Goal: Task Accomplishment & Management: Manage account settings

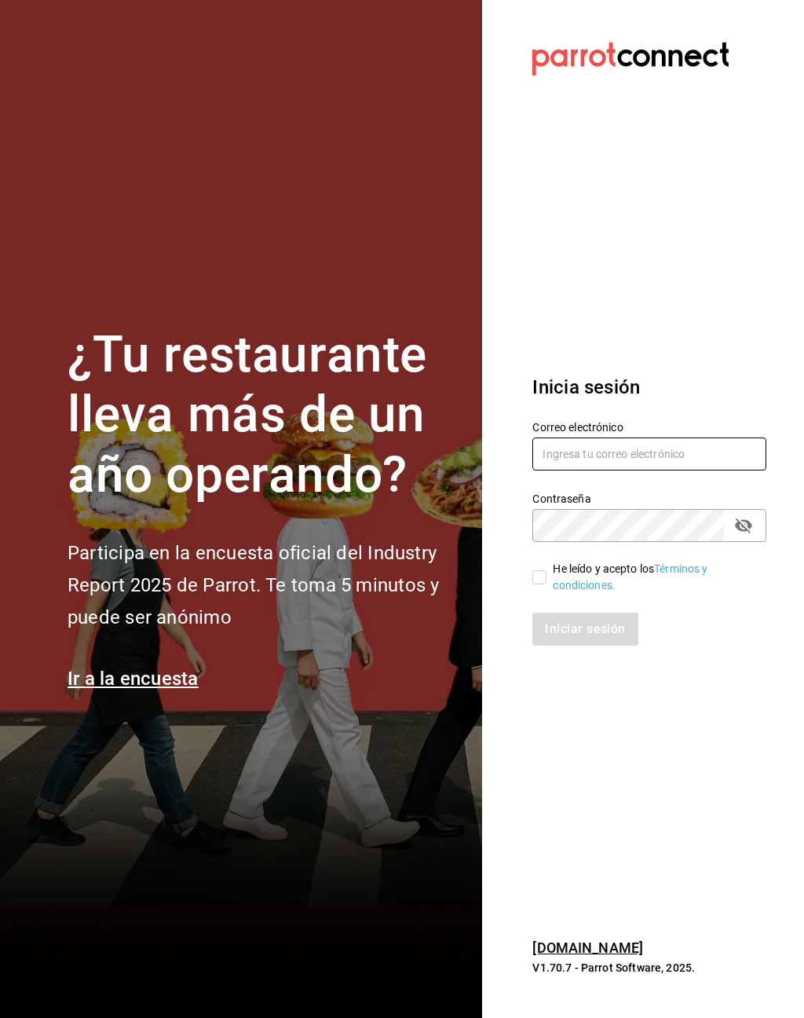
click at [662, 453] on input "text" at bounding box center [649, 453] width 234 height 33
type input "[EMAIL_ADDRESS][DOMAIN_NAME]"
click at [545, 584] on input "He leído y acepto los Términos y condiciones." at bounding box center [539, 577] width 14 height 14
checkbox input "true"
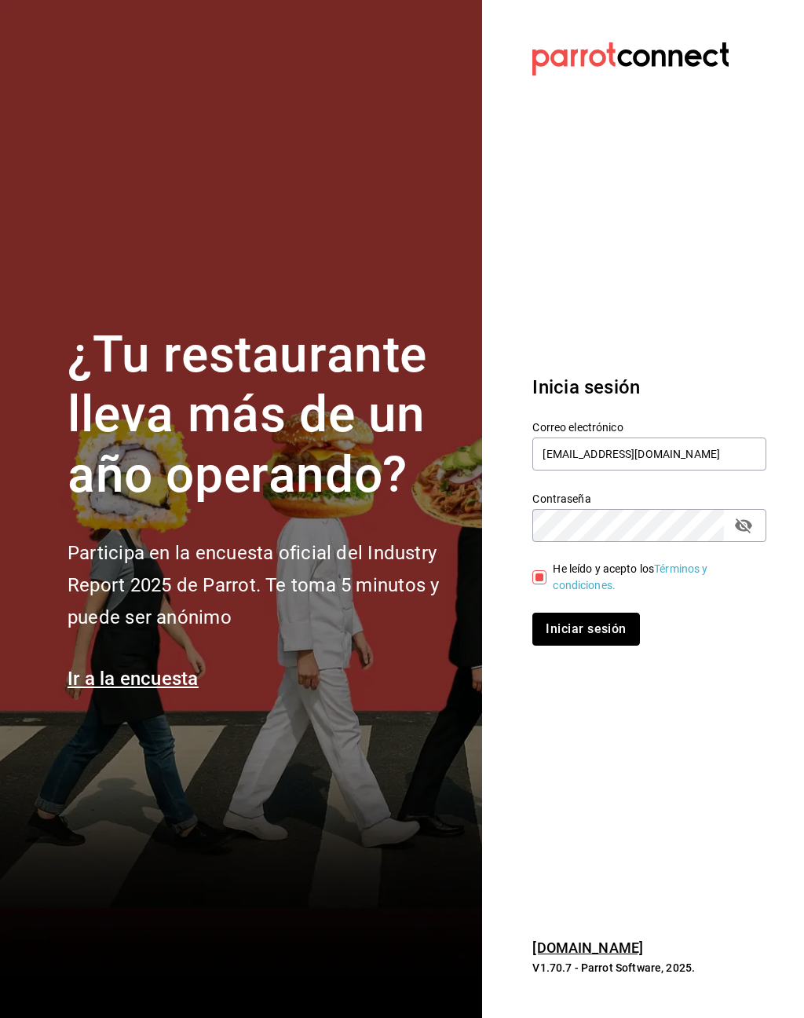
click at [602, 645] on button "Iniciar sesión" at bounding box center [585, 628] width 107 height 33
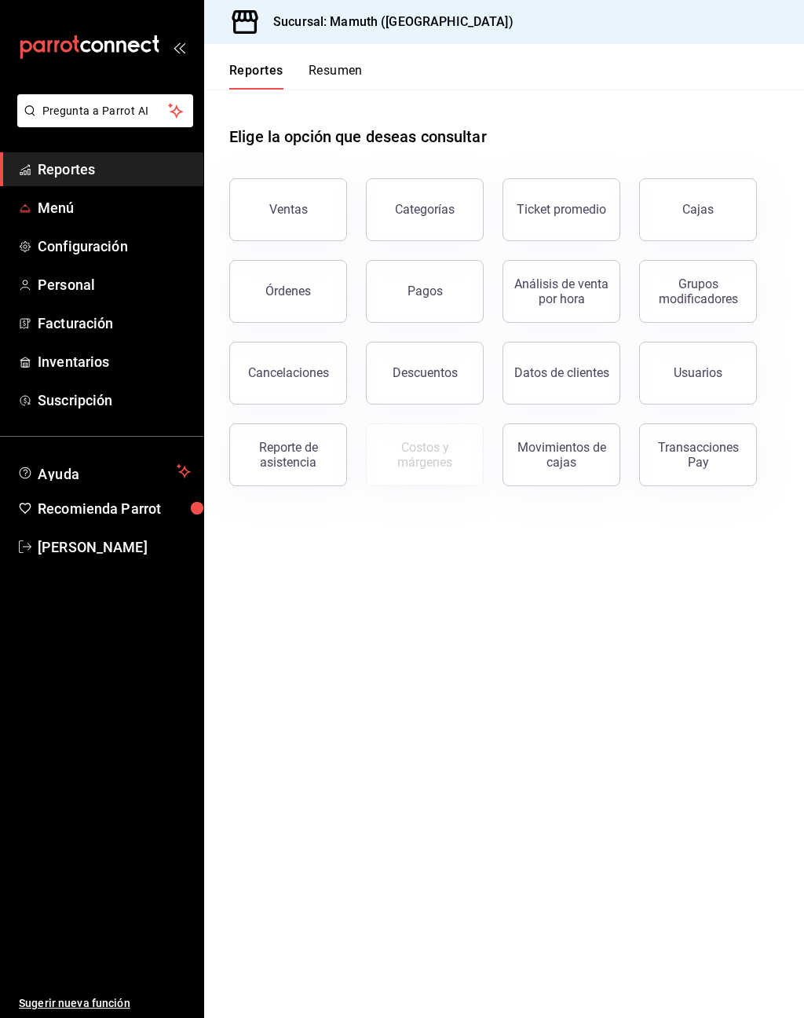
click at [54, 213] on span "Menú" at bounding box center [114, 207] width 153 height 21
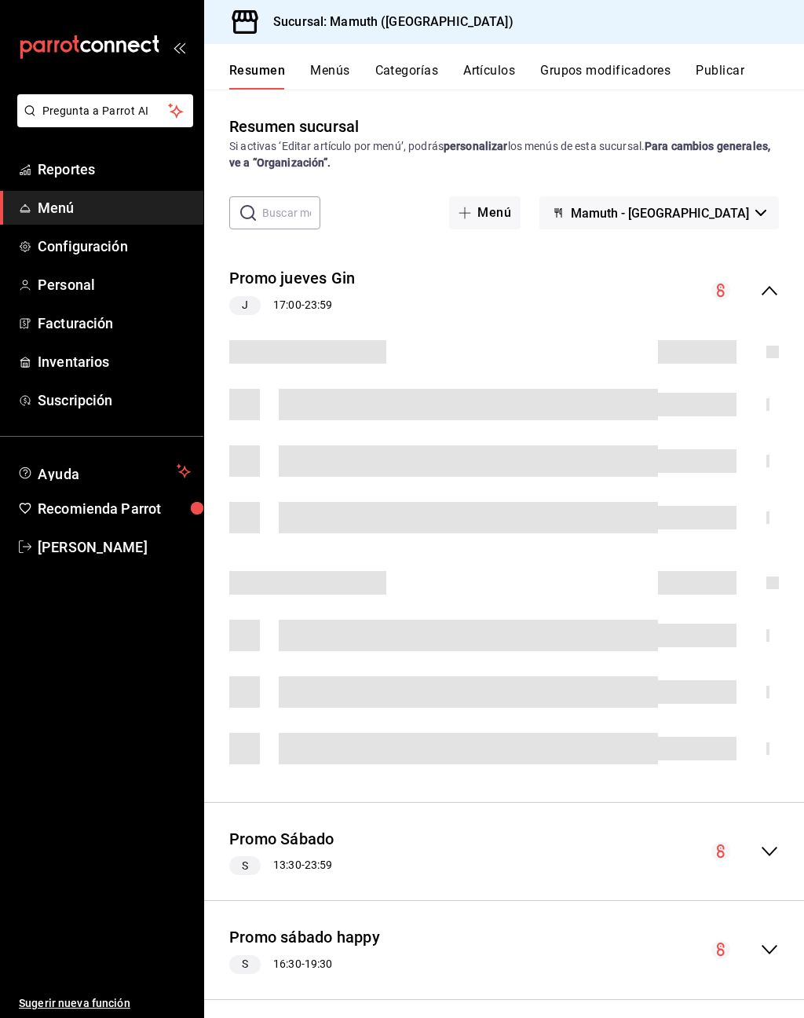
click at [487, 65] on button "Artículos" at bounding box center [489, 76] width 52 height 27
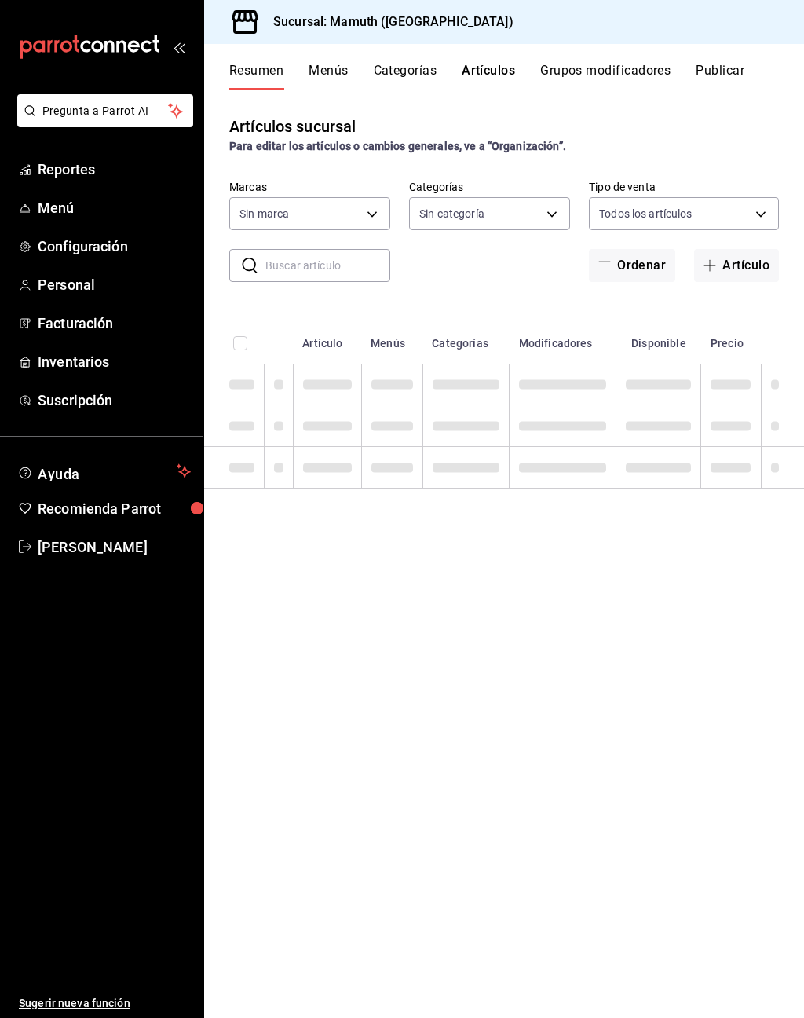
click at [330, 255] on input "text" at bounding box center [327, 265] width 125 height 31
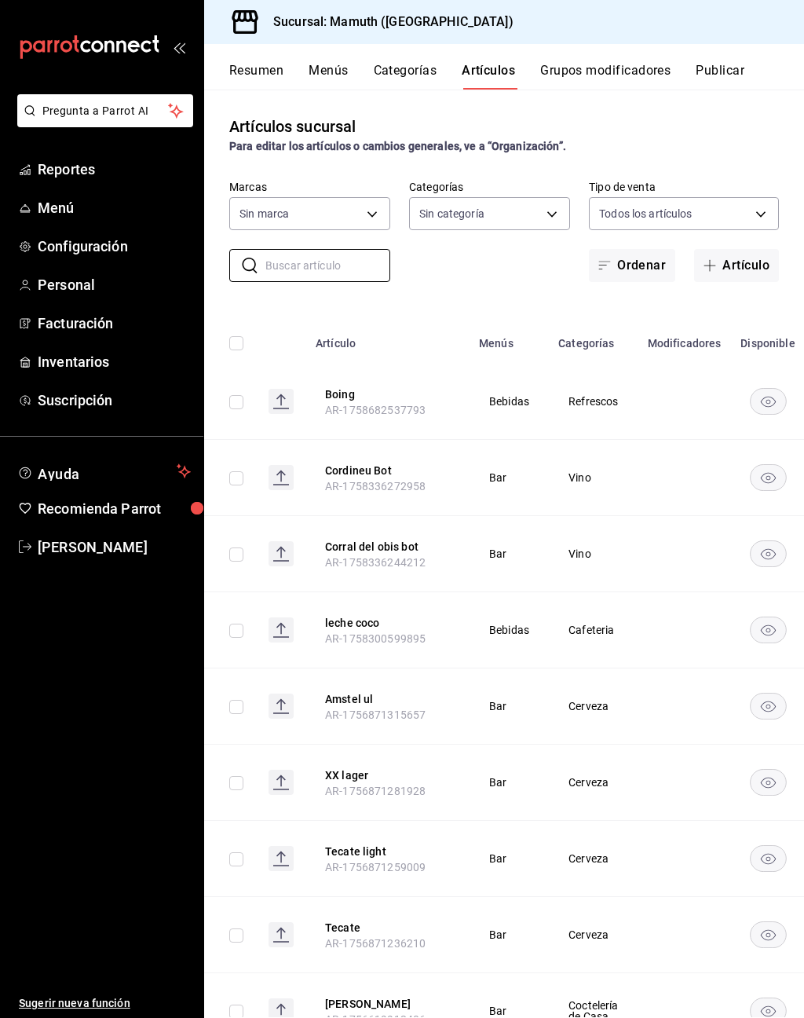
type input "f1bb6157-6a37-46fd-b908-fd0c3bf6e21b"
type input "55cba3b4-9c46-4089-95d9-e55296c308ce,cece4fad-dc64-47b9-a6d5-e0fc461e6bea,49e73…"
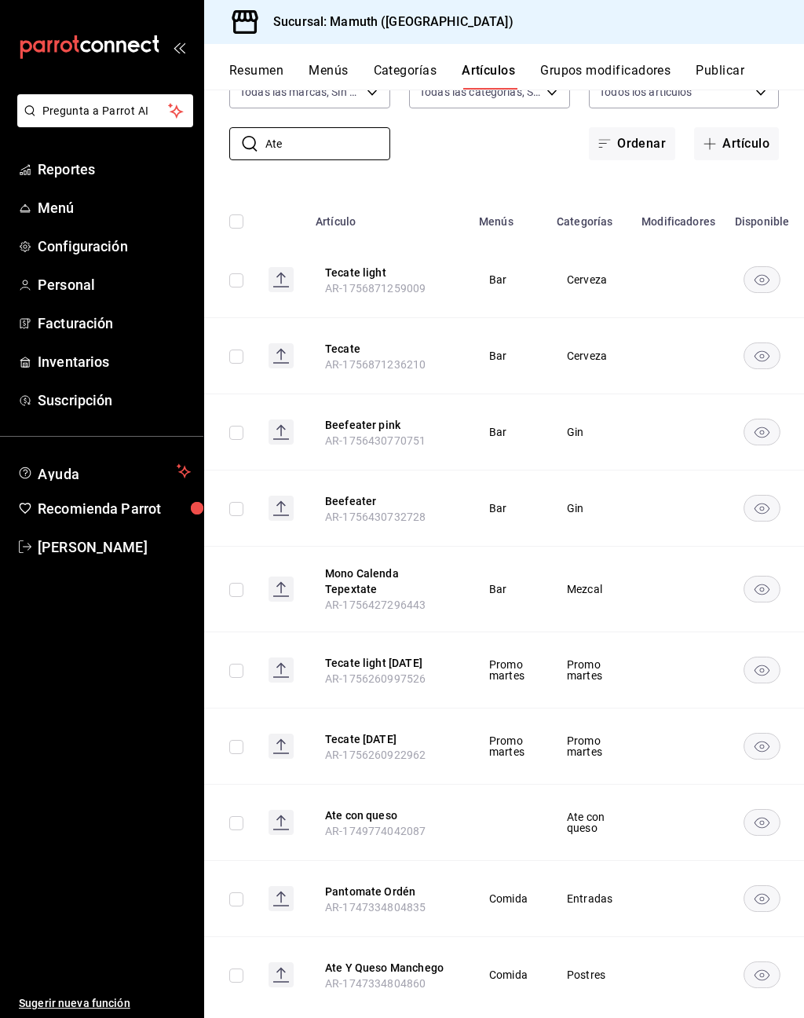
scroll to position [121, 0]
type input "Ate"
click at [527, 157] on div "​ Ate ​ Marcas Todas las marcas, Sin marca f1bb6157-6a37-46fd-b908-fd0c3bf6e21b…" at bounding box center [504, 110] width 600 height 102
click at [403, 960] on button "Ate Y Queso Manchego" at bounding box center [388, 968] width 126 height 16
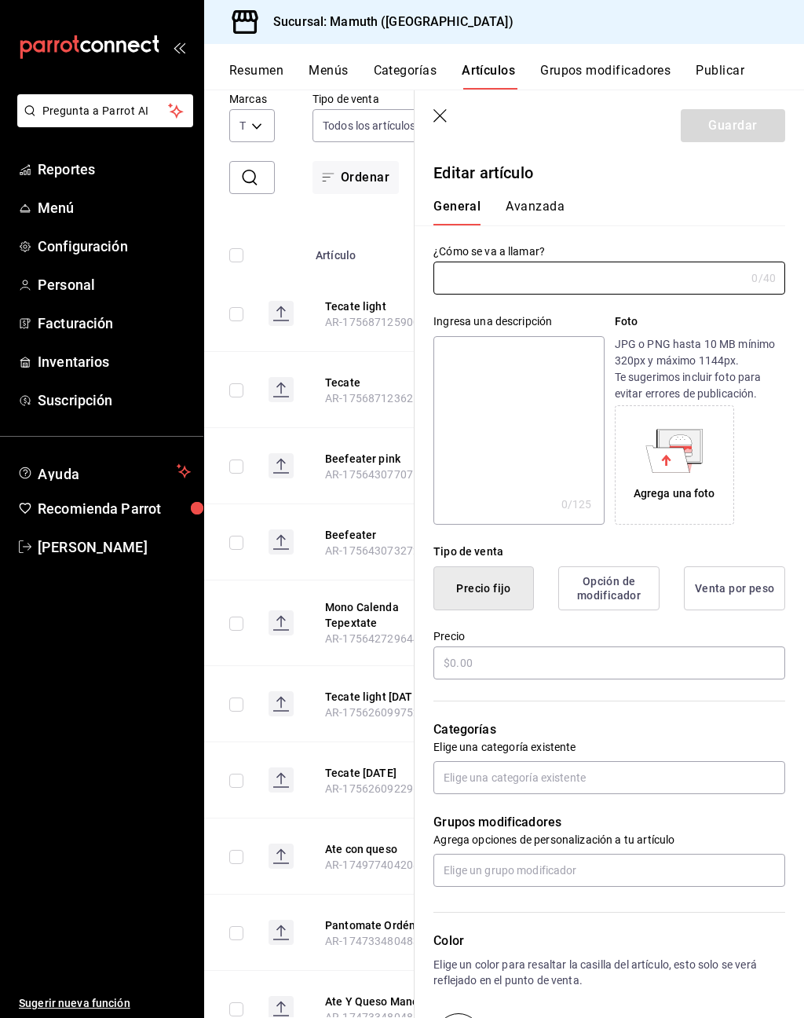
type input "Ate Y Queso Manchego"
type textarea "Ate Y Queso Manchego"
type textarea "x"
type input "$1.00"
type input "AR-1747334804860"
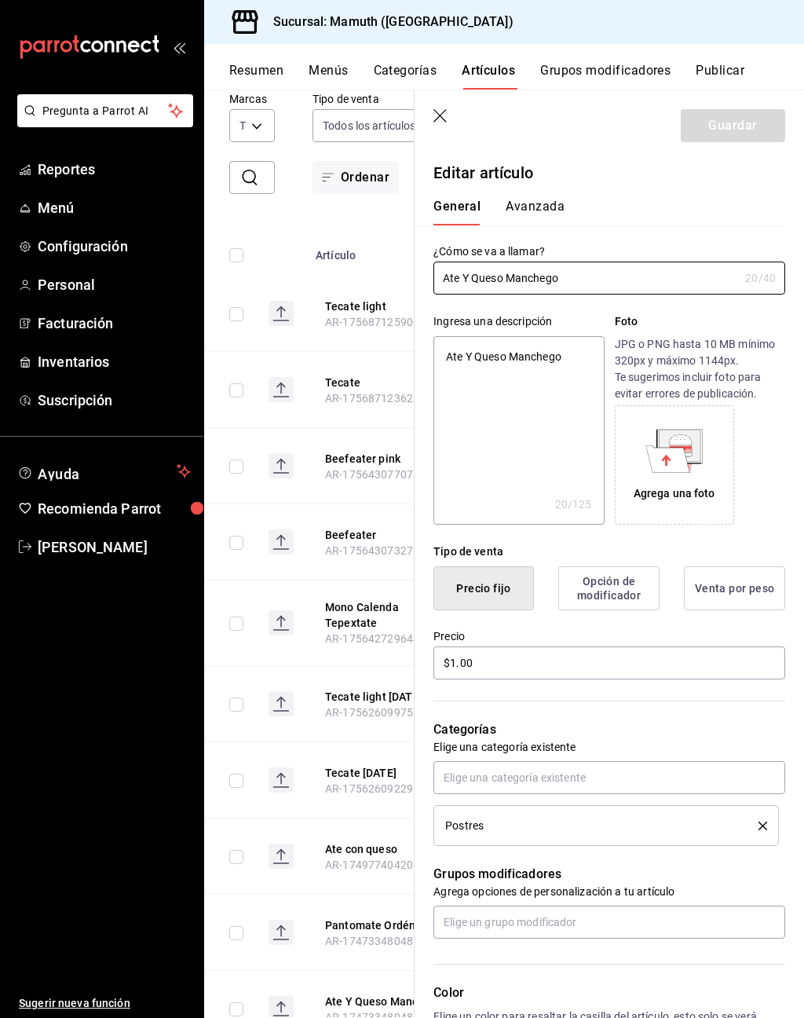
click at [364, 846] on button "Ate con queso" at bounding box center [388, 849] width 126 height 16
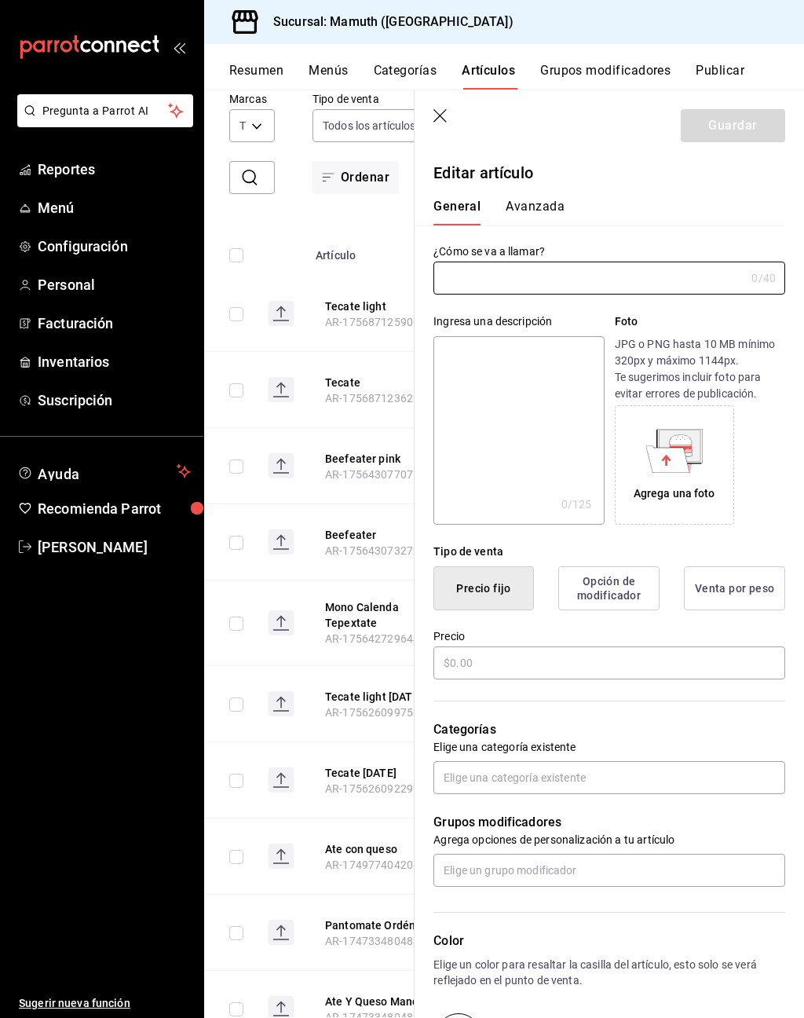
type input "Ate con queso"
type input "AR-1749774042087"
type input "$95.00"
radio input "false"
radio input "true"
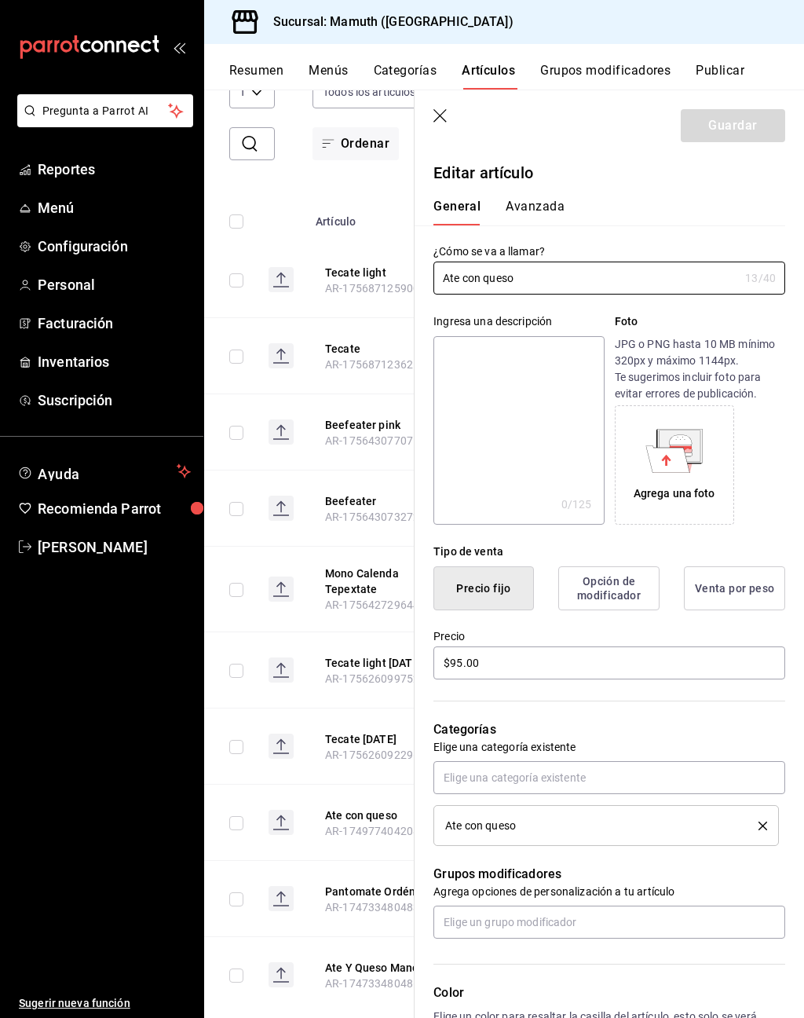
scroll to position [154, 0]
click at [371, 960] on button "Ate Y Queso Manchego" at bounding box center [388, 968] width 126 height 16
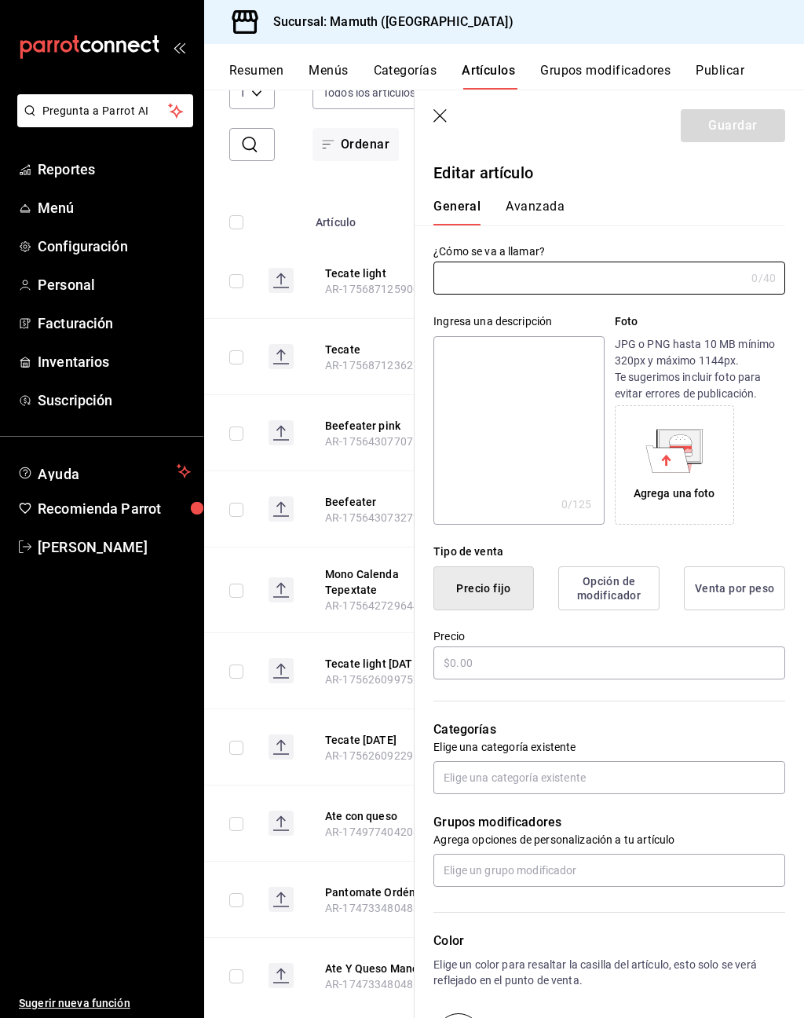
type input "Ate Y Queso Manchego"
type textarea "Ate Y Queso Manchego"
type textarea "x"
type input "$1.00"
type input "AR-1747334804860"
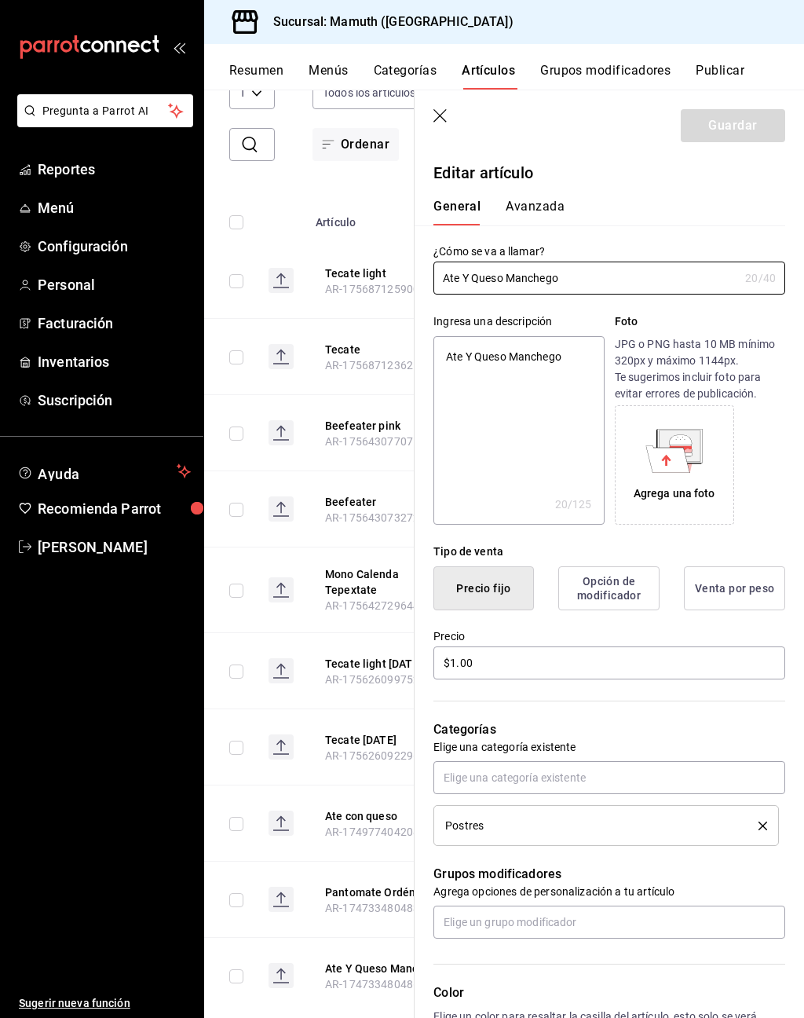
click at [448, 113] on icon "button" at bounding box center [441, 117] width 16 height 16
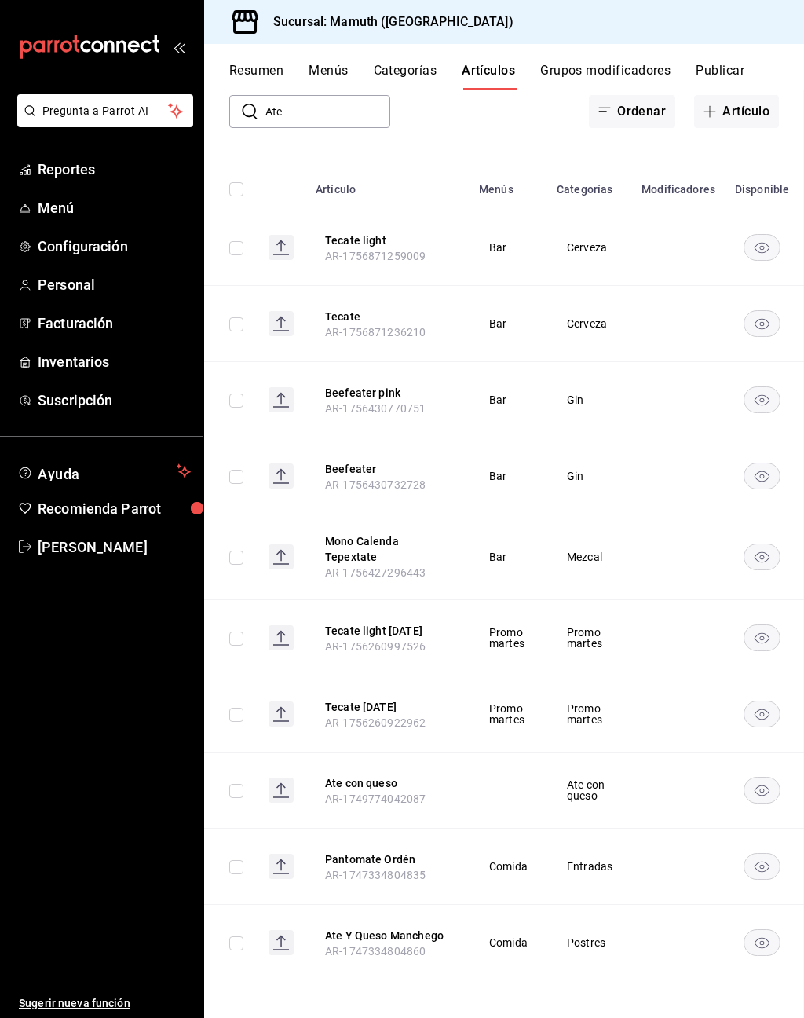
scroll to position [121, 0]
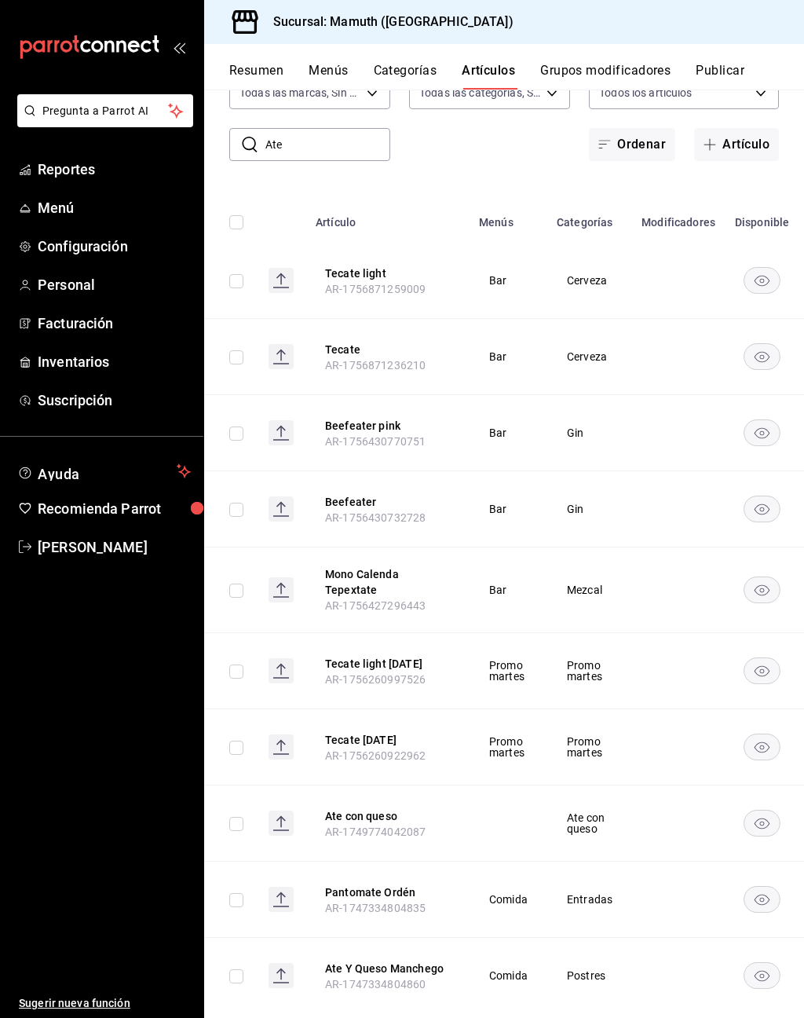
click at [241, 969] on input "checkbox" at bounding box center [236, 976] width 14 height 14
checkbox input "true"
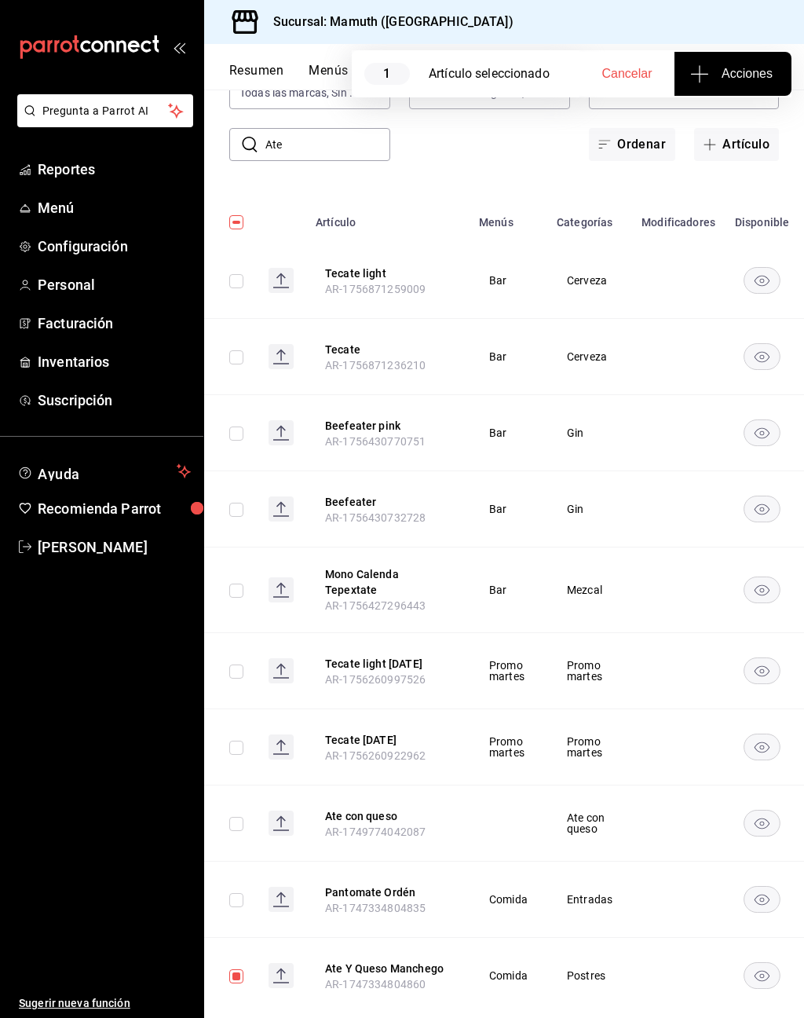
scroll to position [24, 0]
click at [754, 963] on rect "availability-product" at bounding box center [762, 976] width 36 height 26
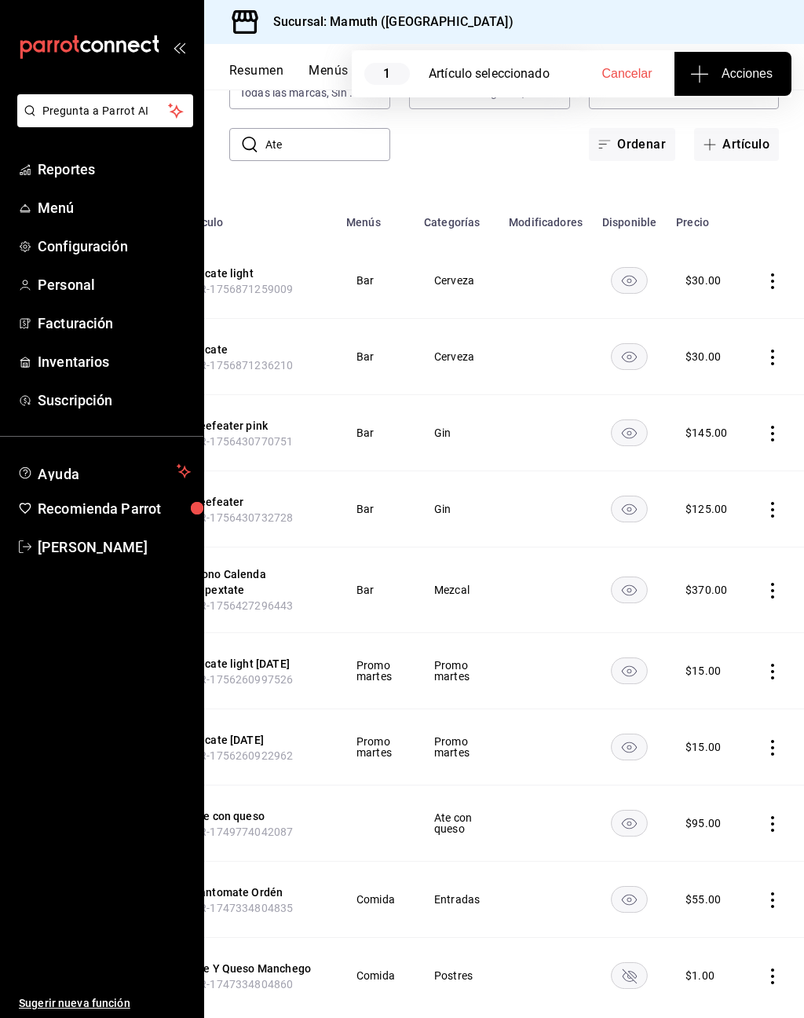
scroll to position [0, 131]
click at [769, 968] on icon "actions" at bounding box center [774, 976] width 16 height 16
click at [723, 978] on span "Eliminar" at bounding box center [724, 976] width 40 height 13
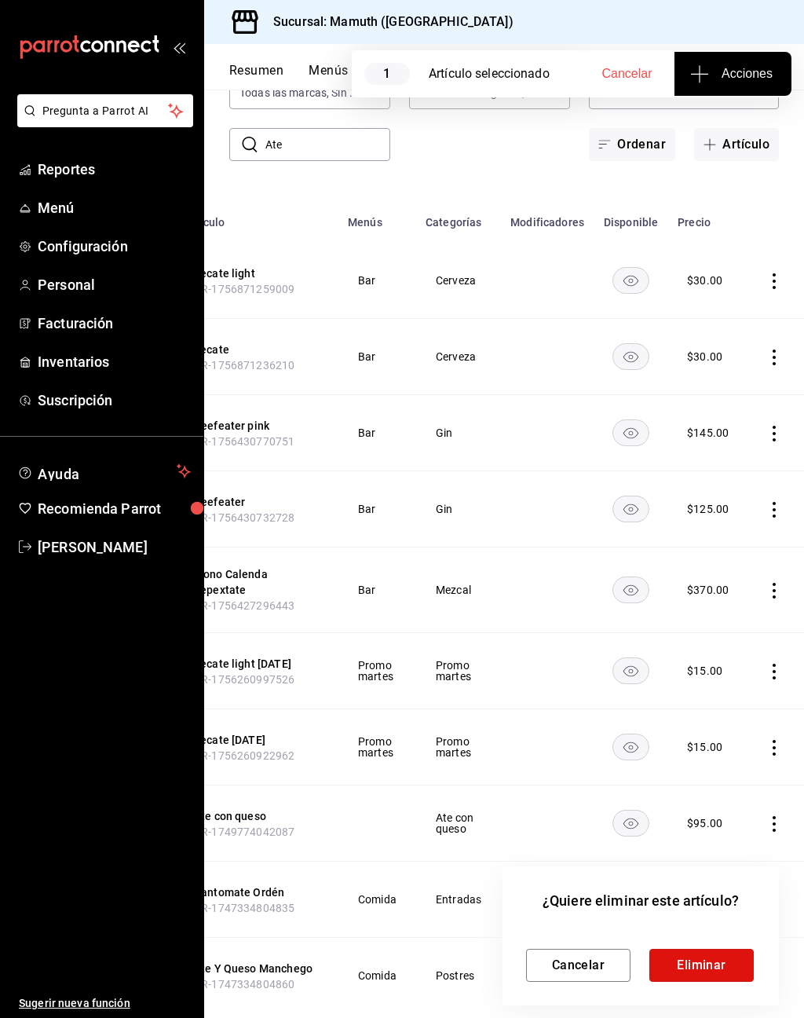
click at [717, 967] on button "Eliminar" at bounding box center [701, 965] width 104 height 33
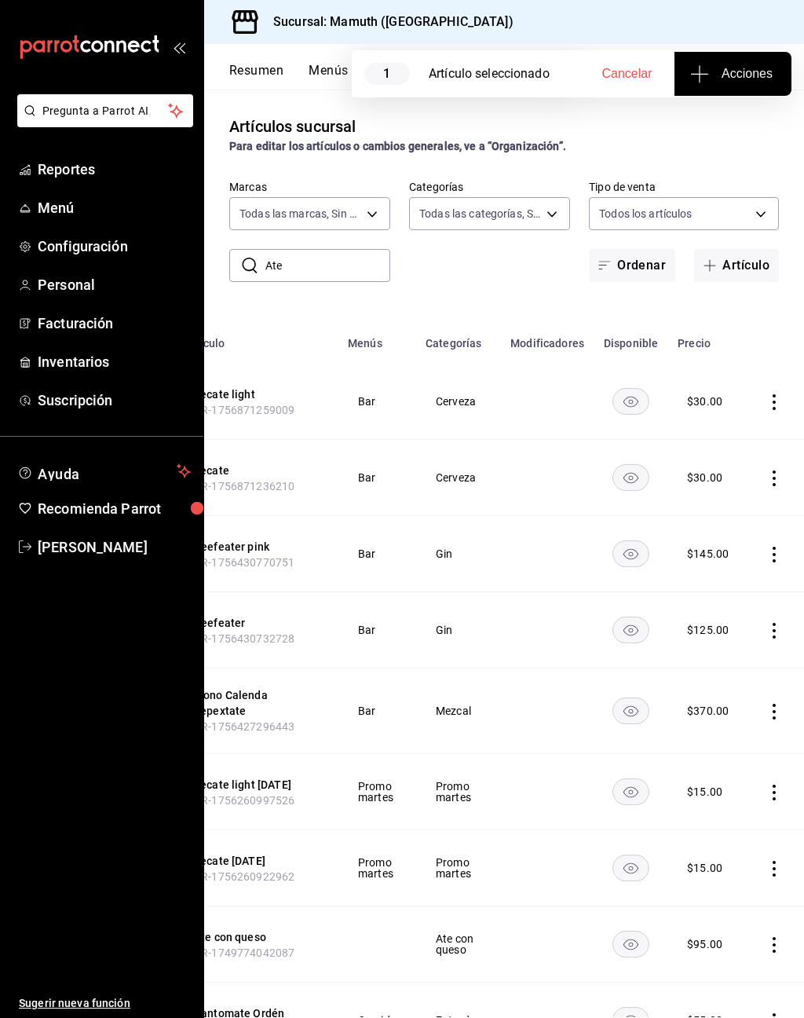
scroll to position [0, 0]
click at [707, 115] on div "Artículos sucursal Para editar los artículos o cambios generales, ve a “Organiz…" at bounding box center [504, 135] width 600 height 40
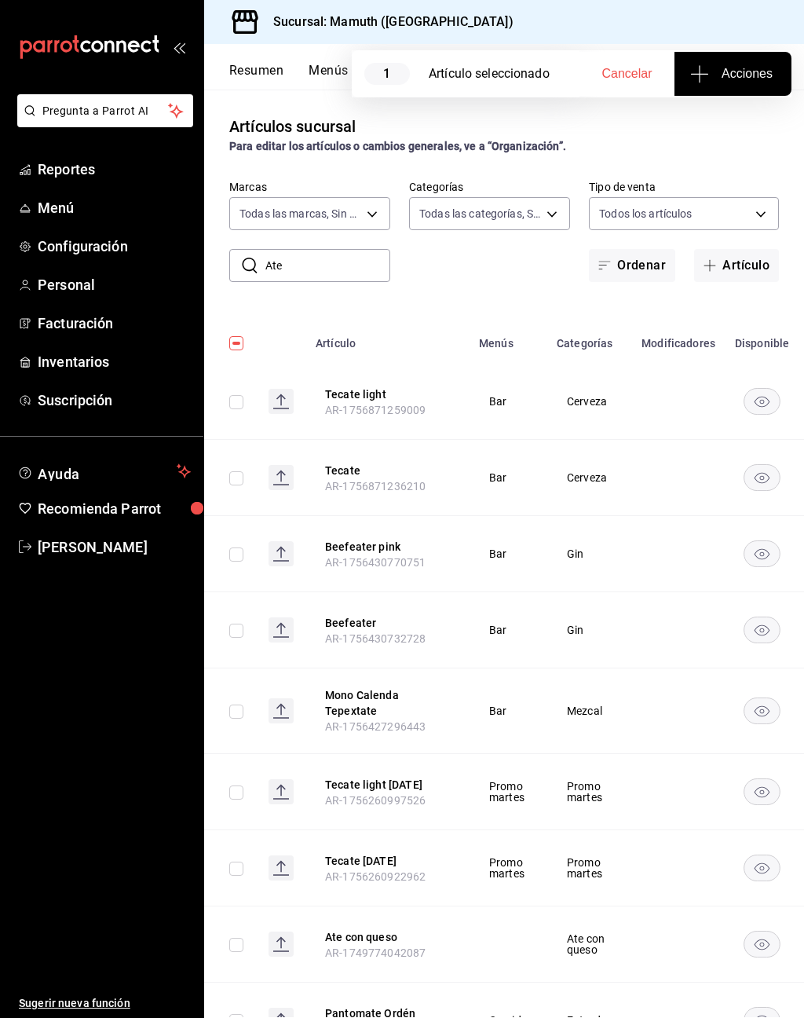
click at [633, 67] on span "Cancelar" at bounding box center [627, 74] width 50 height 14
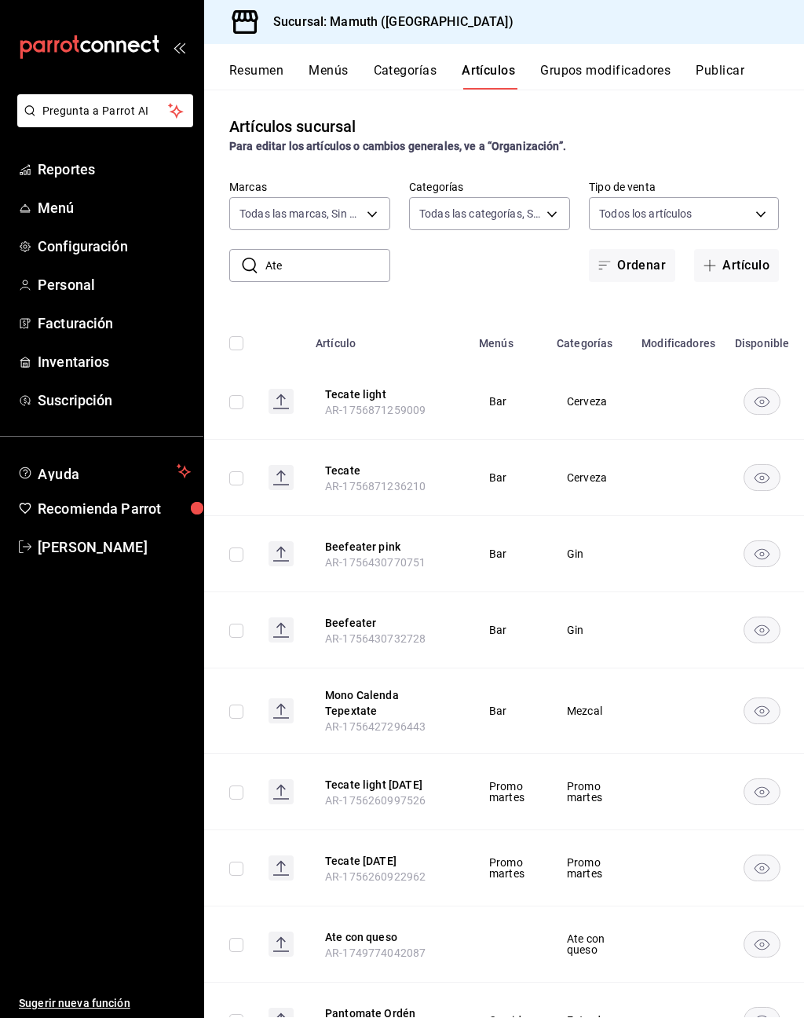
click at [726, 63] on button "Publicar" at bounding box center [720, 76] width 49 height 27
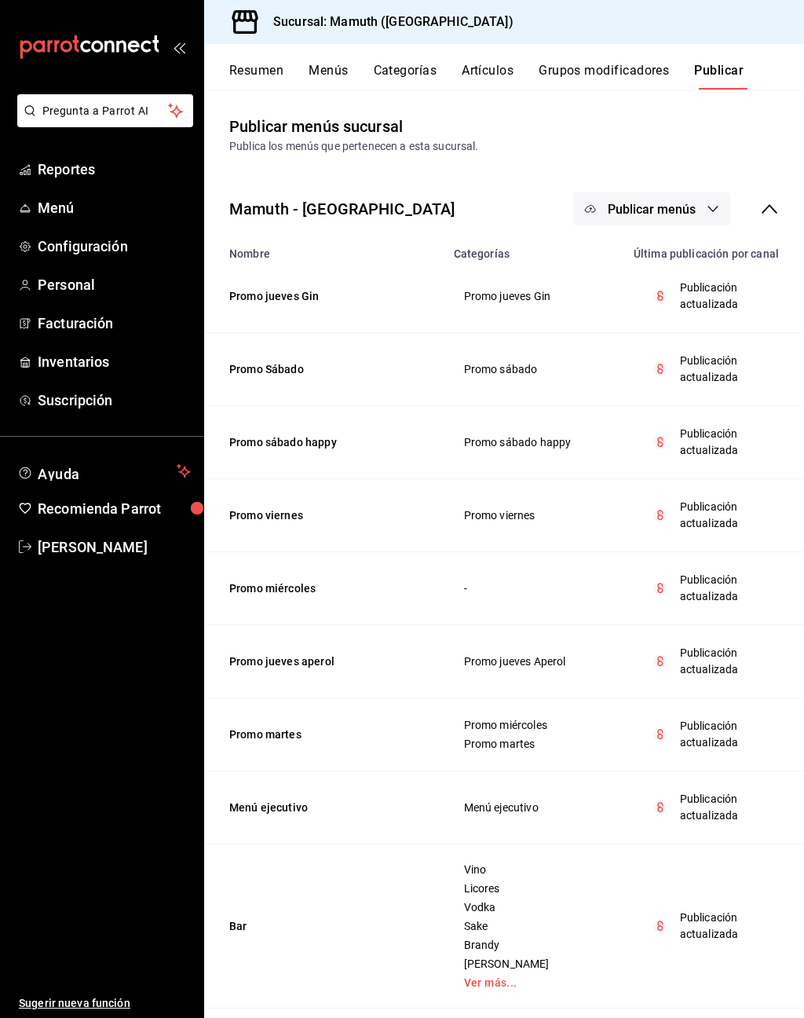
click at [682, 202] on span "Publicar menús" at bounding box center [652, 209] width 88 height 15
click at [673, 240] on span "Punto de venta" at bounding box center [674, 236] width 75 height 16
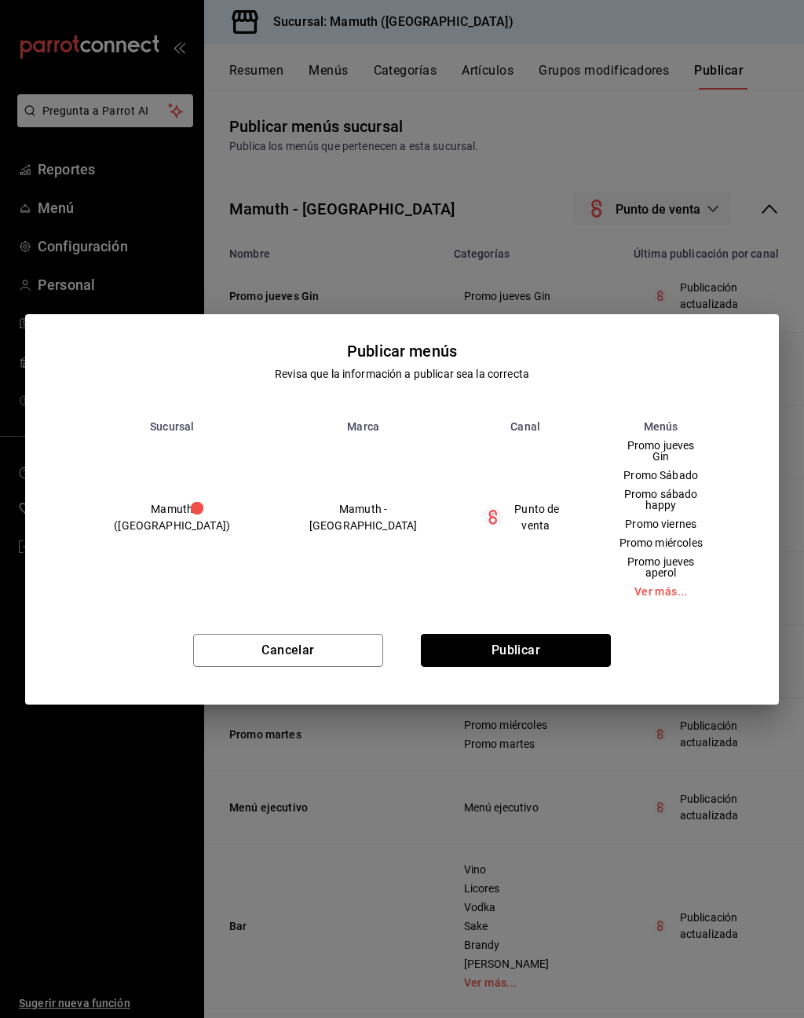
click at [542, 639] on button "Publicar" at bounding box center [516, 650] width 190 height 33
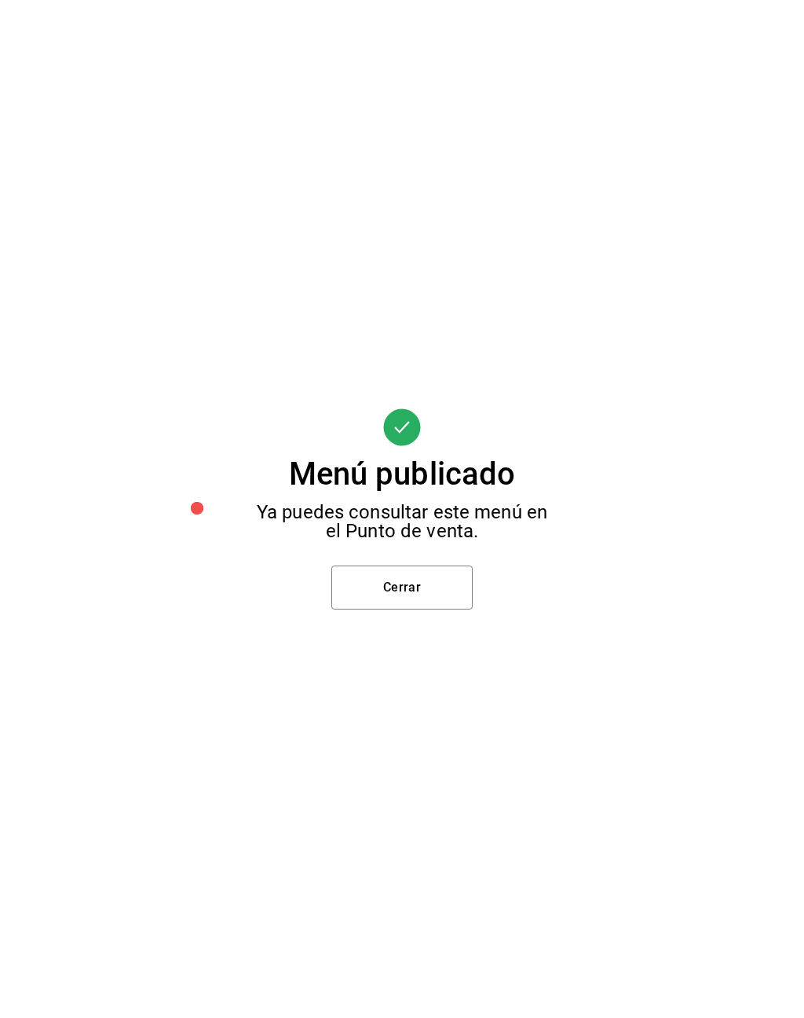
click at [410, 581] on button "Cerrar" at bounding box center [401, 587] width 141 height 44
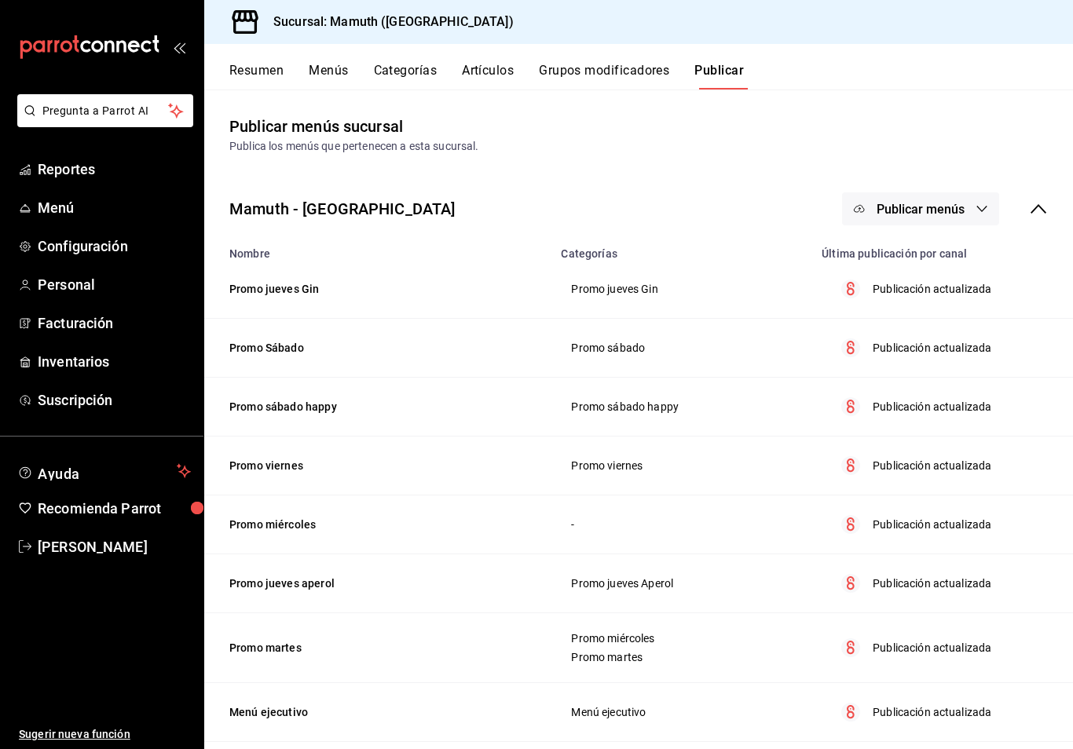
click at [509, 66] on button "Artículos" at bounding box center [488, 76] width 52 height 27
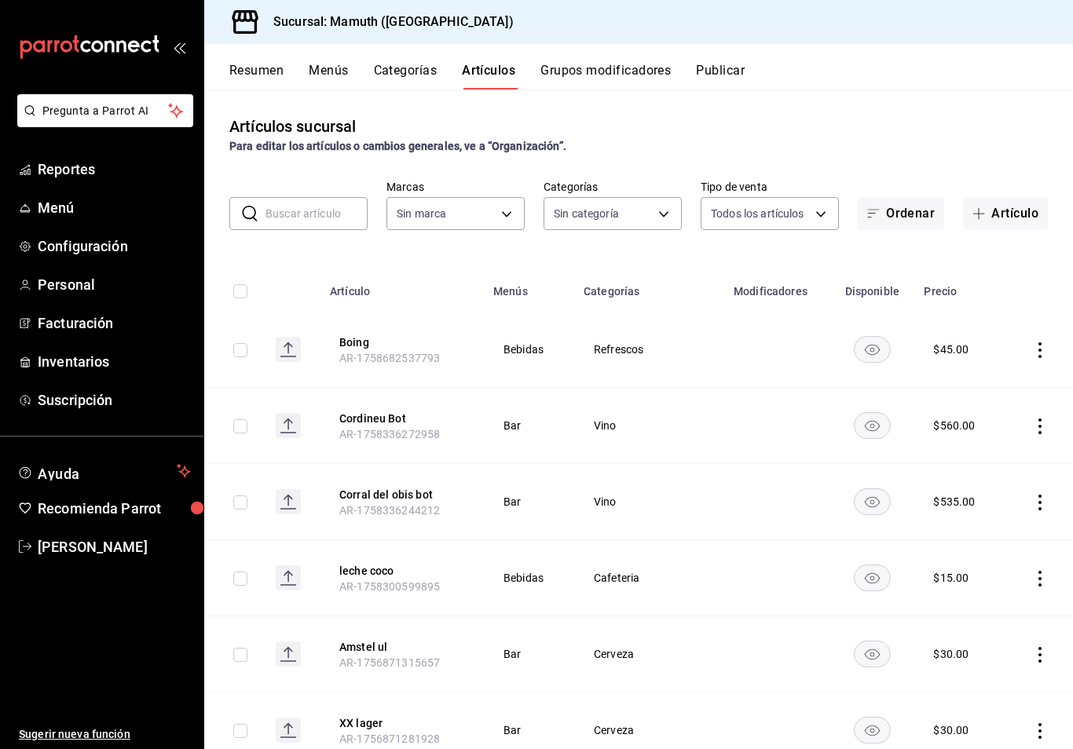
type input "f1bb6157-6a37-46fd-b908-fd0c3bf6e21b"
type input "55cba3b4-9c46-4089-95d9-e55296c308ce,cece4fad-dc64-47b9-a6d5-e0fc461e6bea,49e73…"
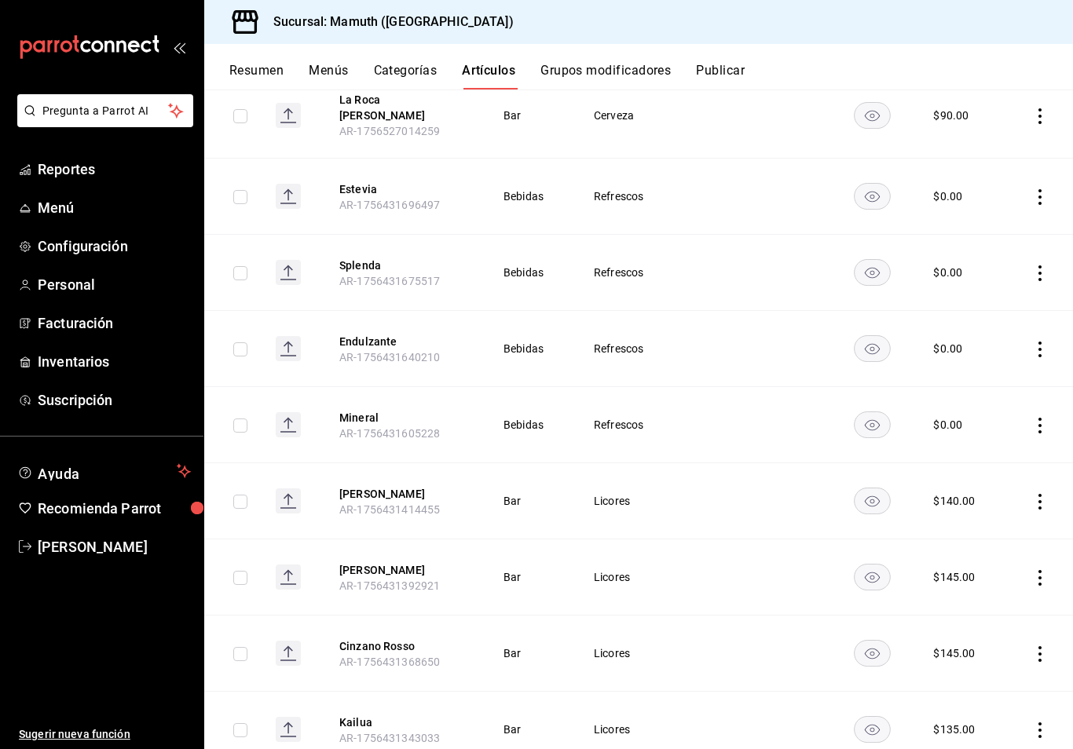
scroll to position [1225, 0]
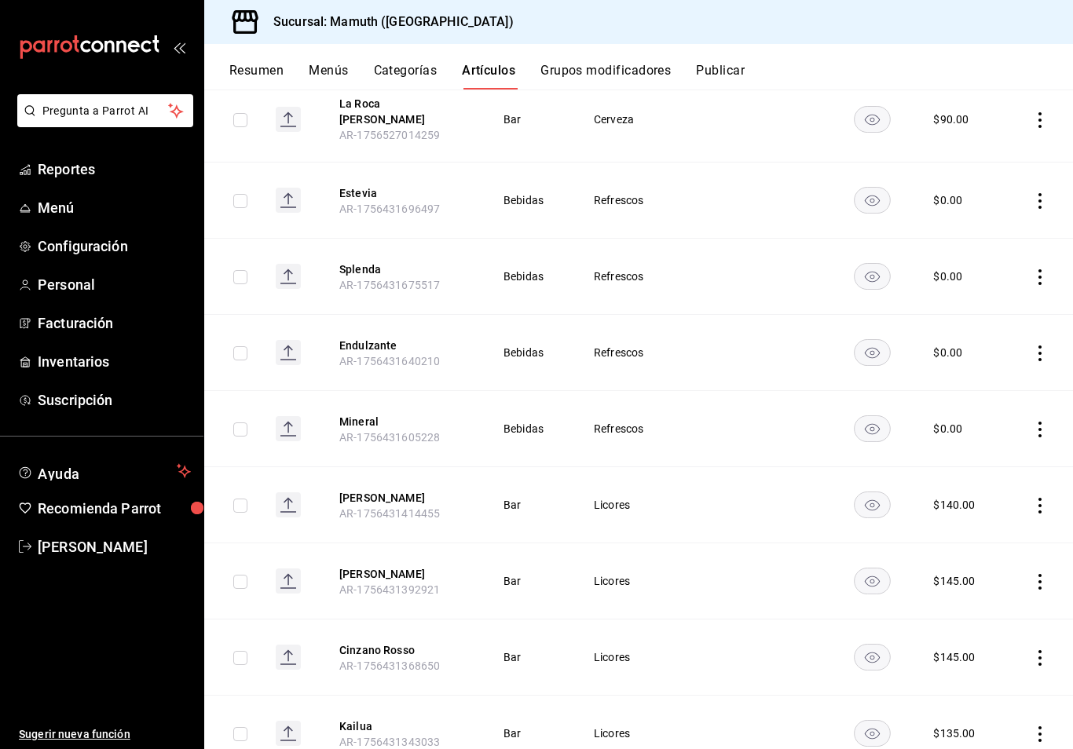
click at [499, 77] on button "Artículos" at bounding box center [488, 76] width 53 height 27
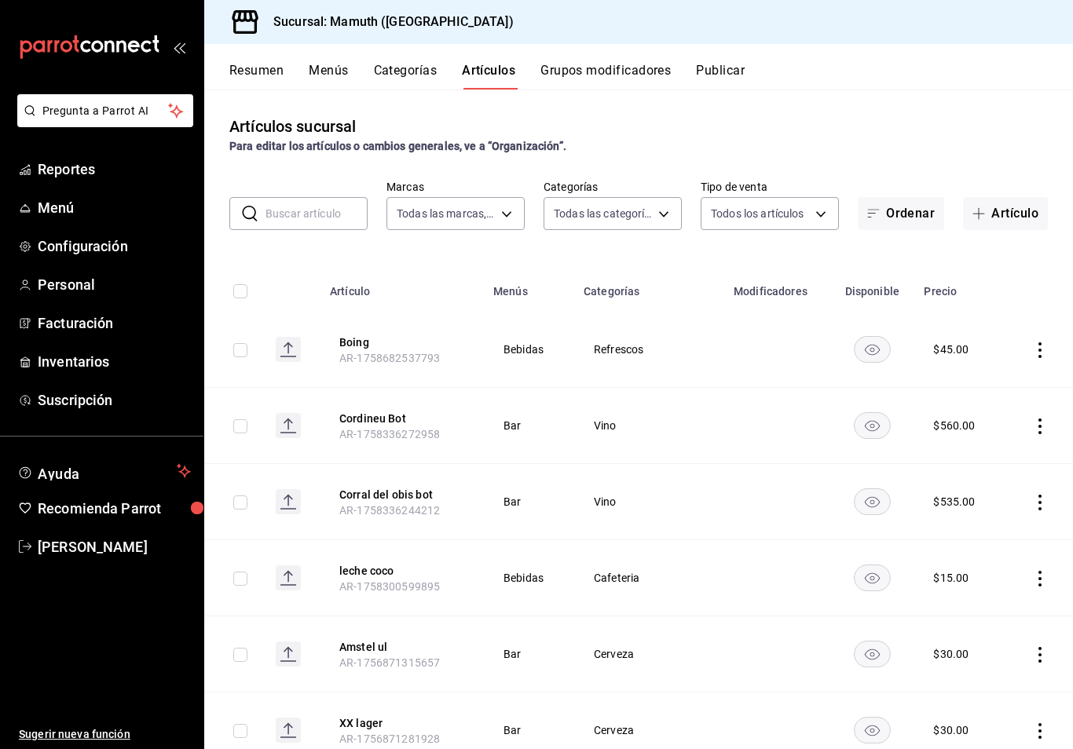
scroll to position [0, 0]
click at [312, 208] on input "text" at bounding box center [316, 213] width 102 height 31
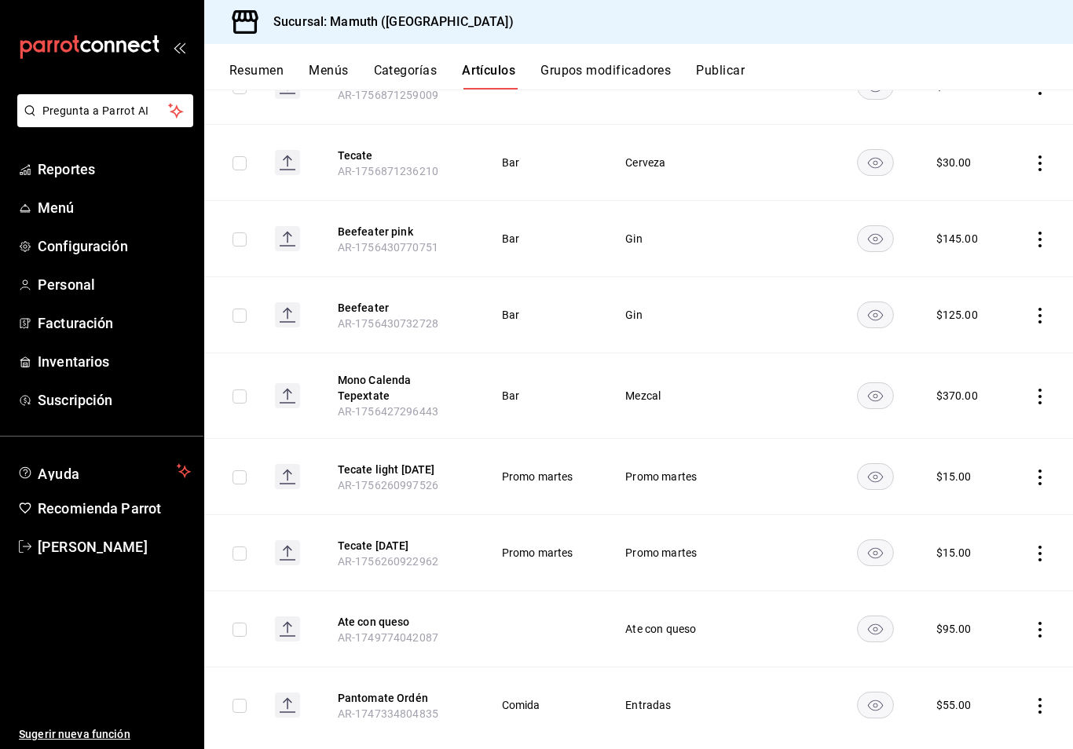
scroll to position [261, 0]
type input "Ate"
click at [803, 33] on div "Sucursal: Mamuth ([GEOGRAPHIC_DATA])" at bounding box center [638, 22] width 868 height 44
click at [803, 626] on icon "actions" at bounding box center [1040, 631] width 16 height 16
click at [803, 646] on span "Editar" at bounding box center [992, 643] width 41 height 16
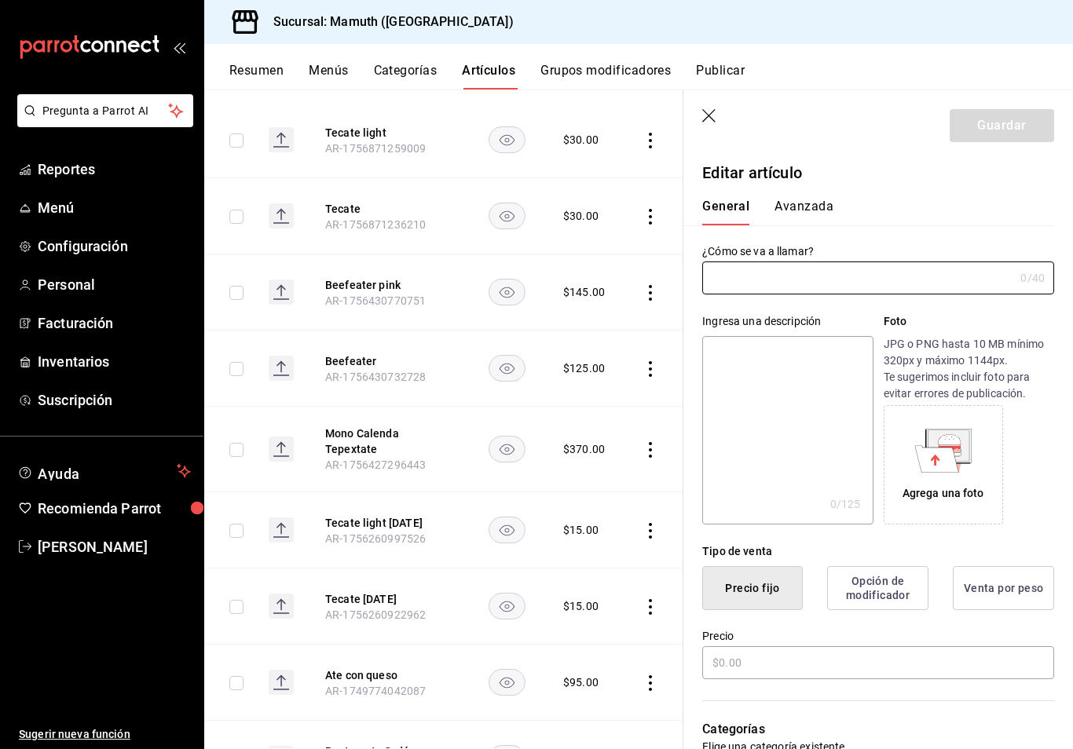
type input "Ate con queso"
type input "$95.00"
radio input "false"
radio input "true"
type input "AR-1749774042087"
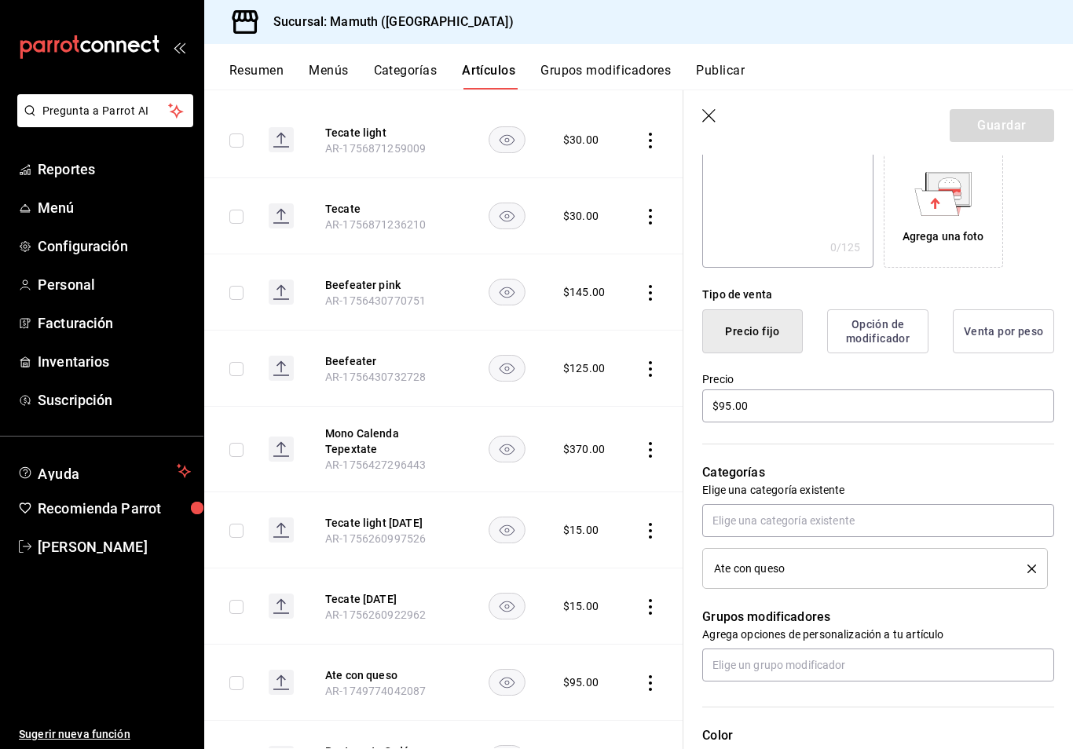
scroll to position [260, 0]
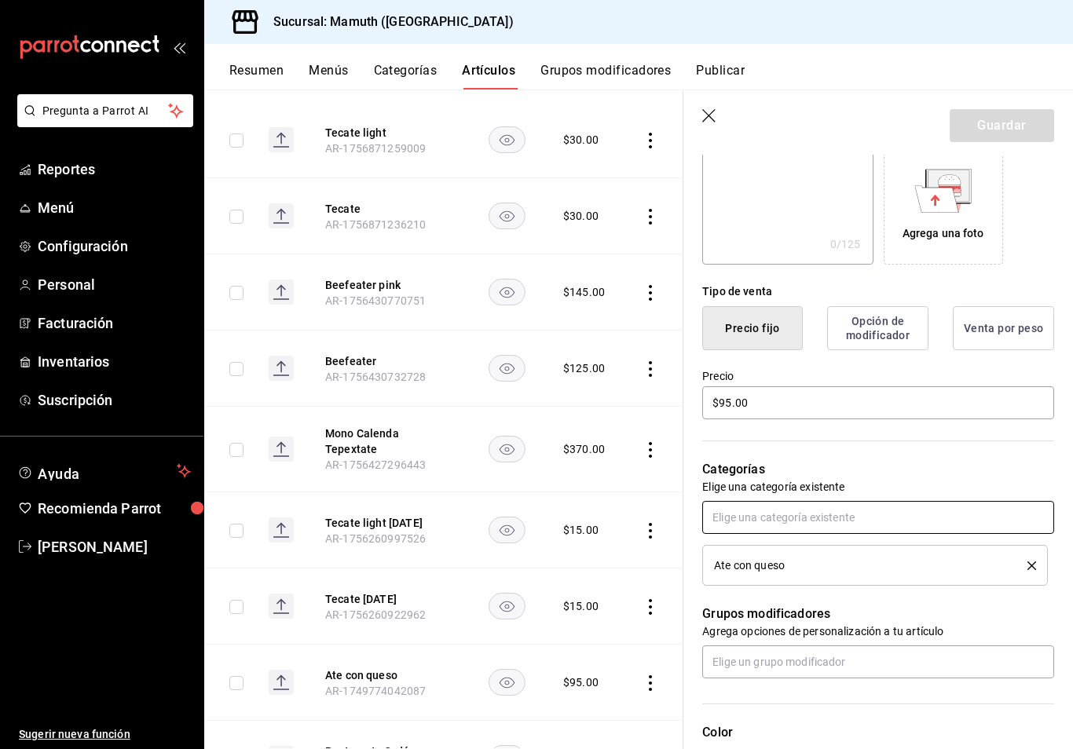
click at [803, 521] on input "text" at bounding box center [878, 517] width 352 height 33
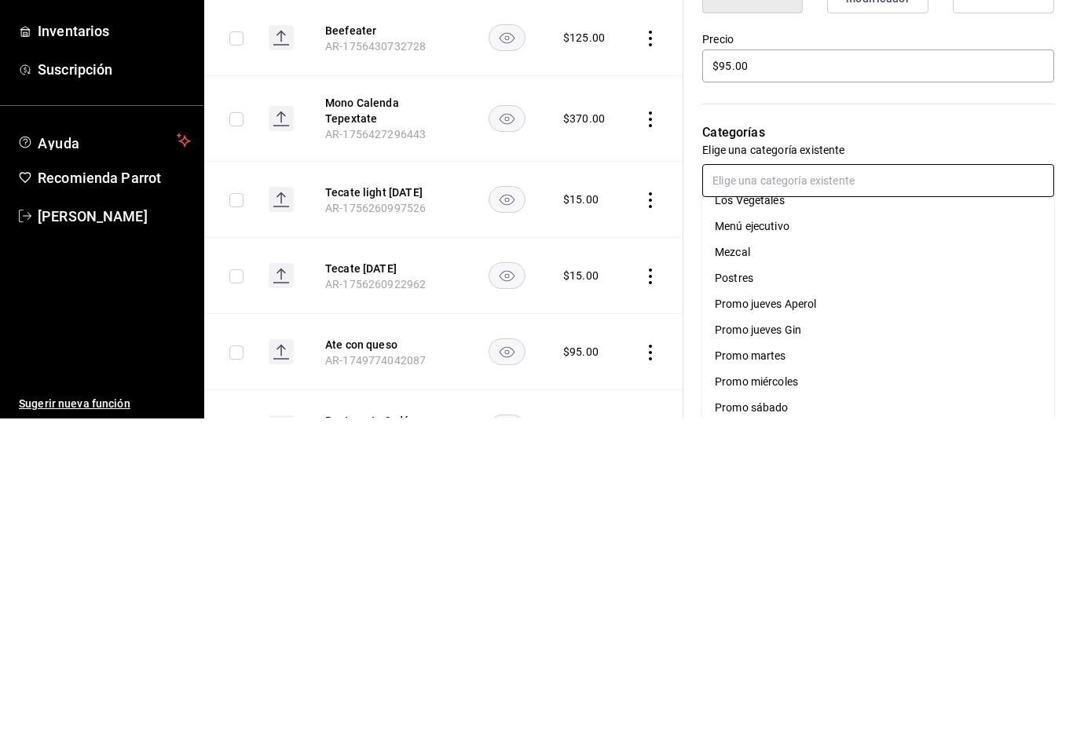
scroll to position [256, 0]
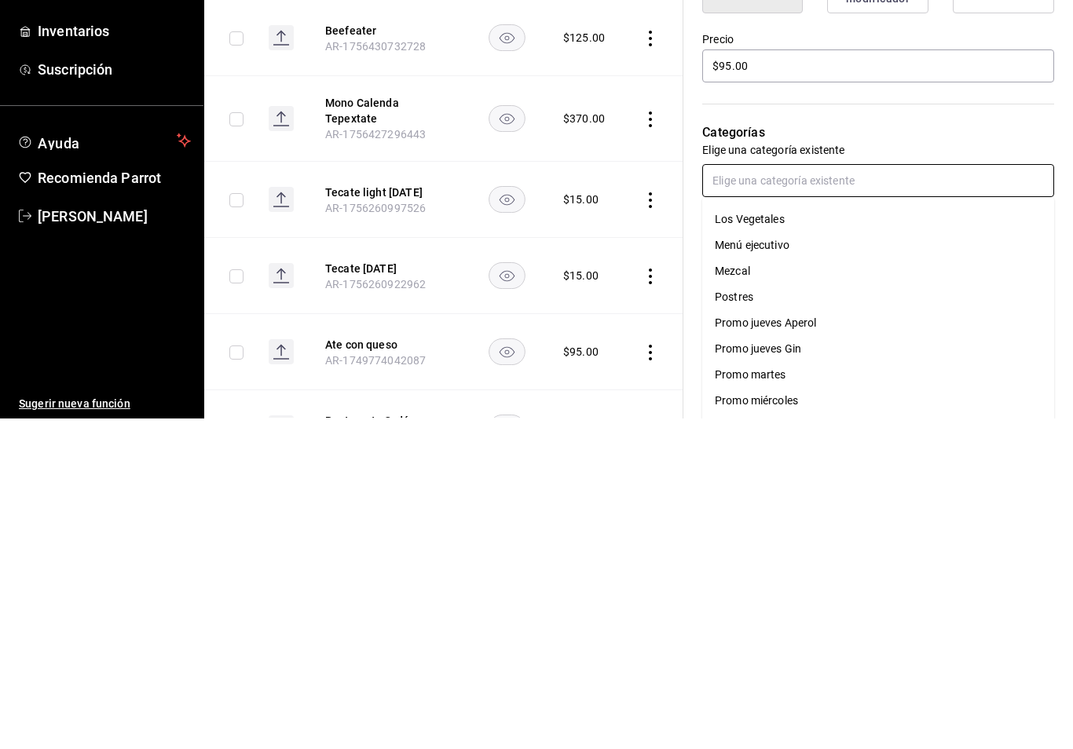
click at [747, 615] on li "Postres" at bounding box center [878, 628] width 352 height 26
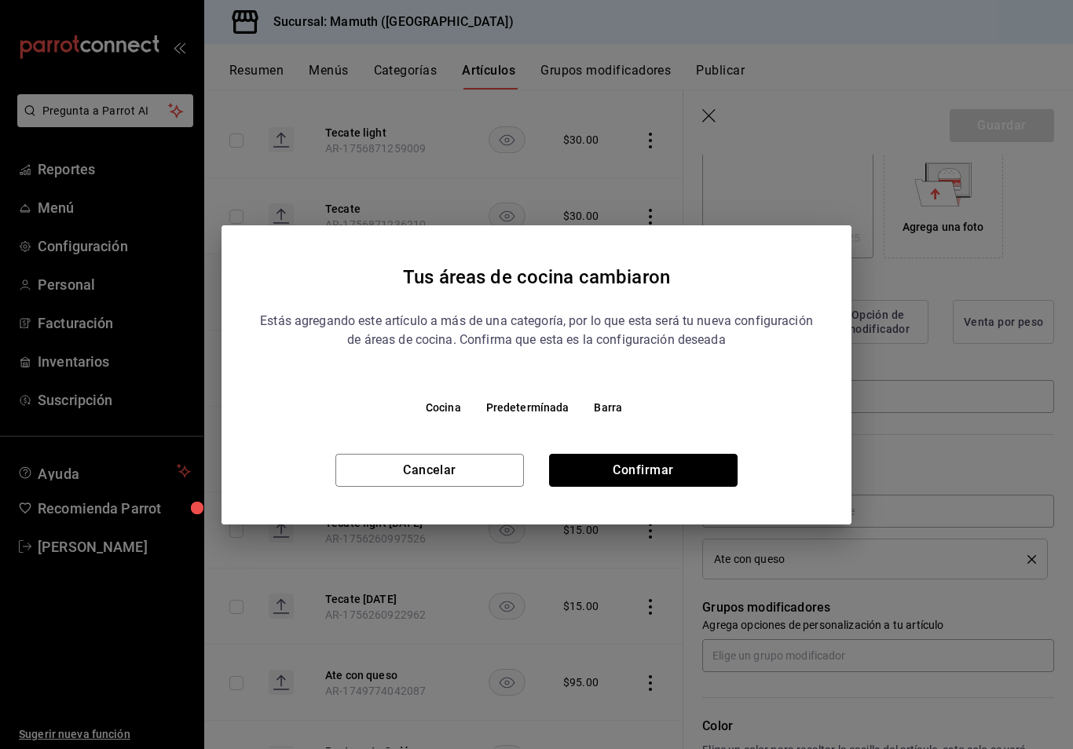
click at [669, 467] on button "Confirmar" at bounding box center [643, 470] width 188 height 33
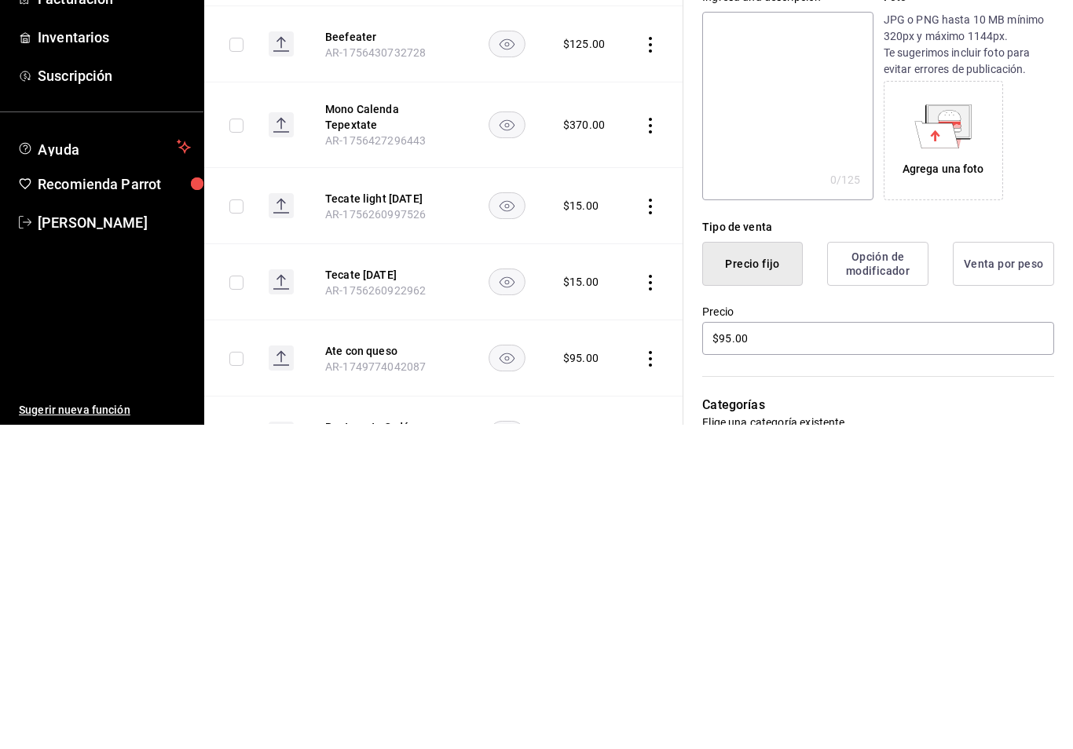
scroll to position [0, 0]
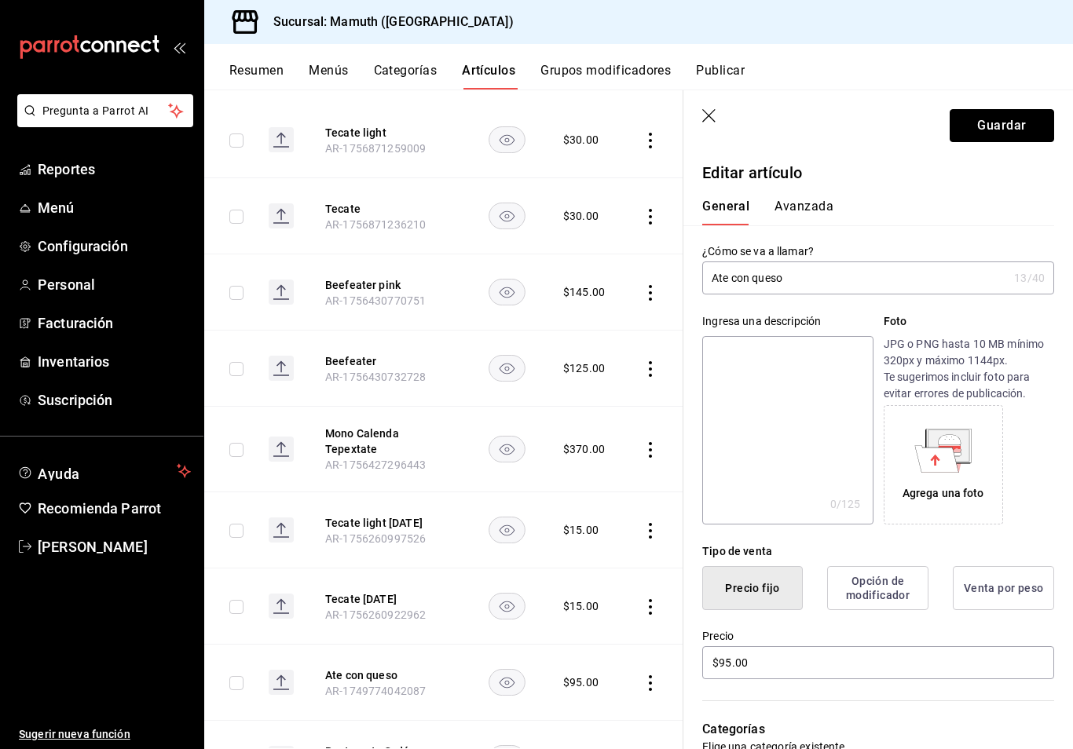
click at [803, 123] on button "Guardar" at bounding box center [1001, 125] width 104 height 33
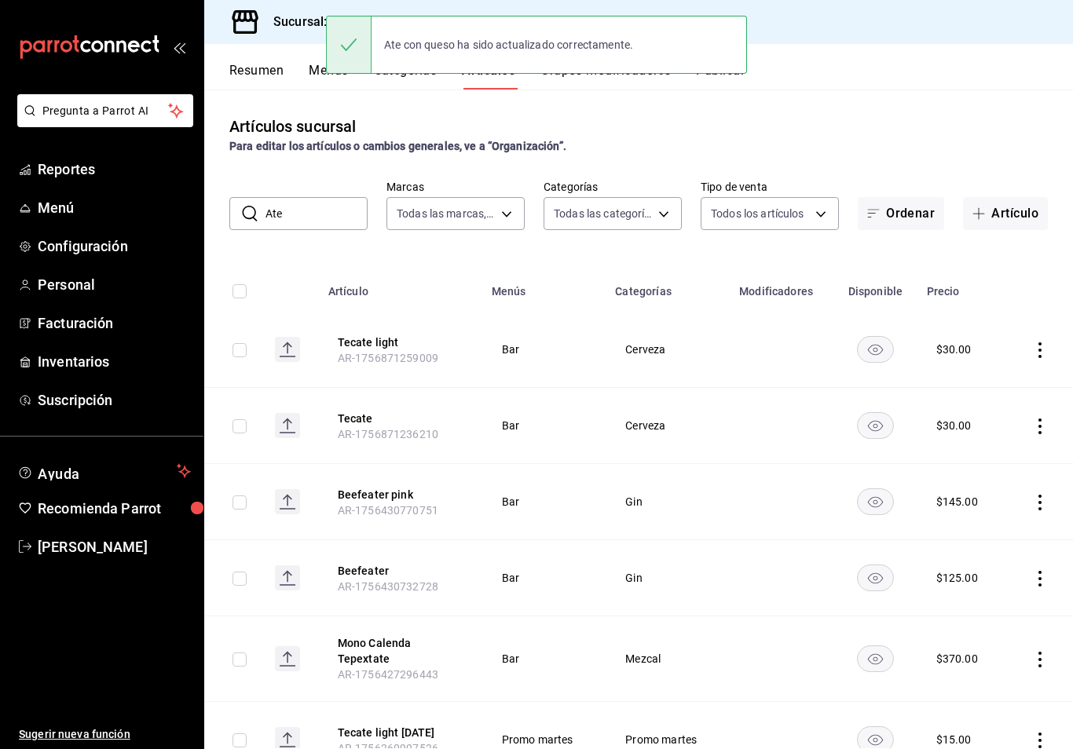
scroll to position [24, 0]
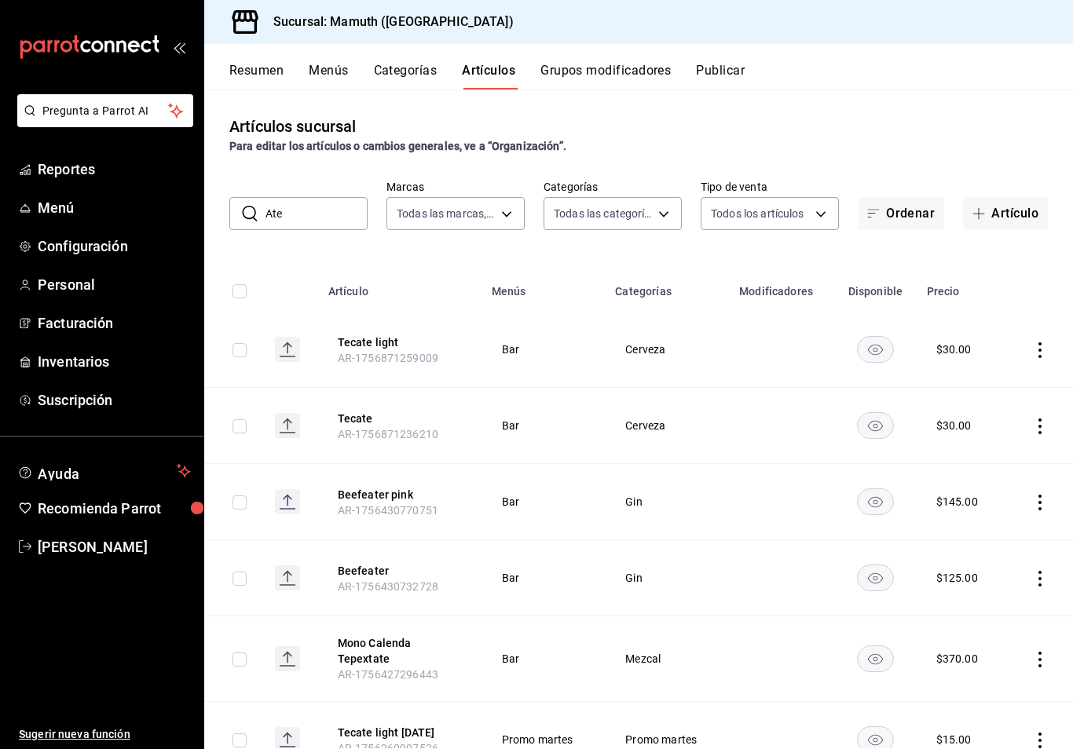
click at [731, 63] on button "Publicar" at bounding box center [720, 76] width 49 height 27
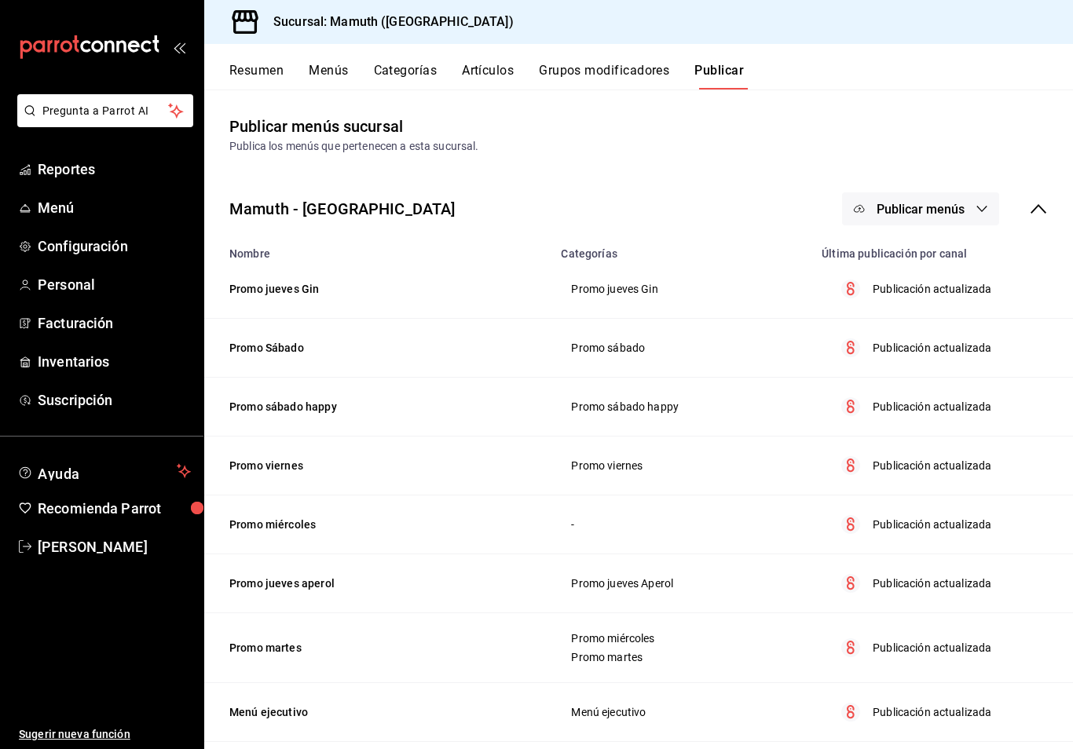
click at [803, 202] on span "Publicar menús" at bounding box center [920, 209] width 88 height 15
click at [803, 238] on span "Punto de venta" at bounding box center [942, 236] width 75 height 16
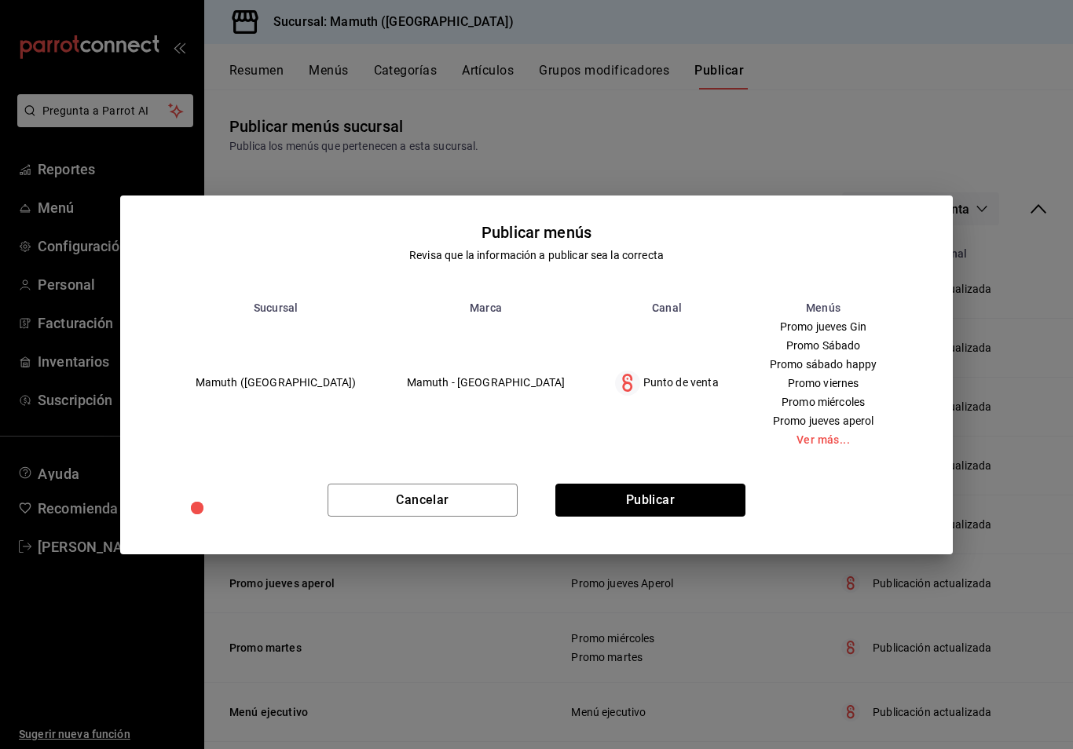
click at [704, 495] on button "Publicar" at bounding box center [650, 500] width 190 height 33
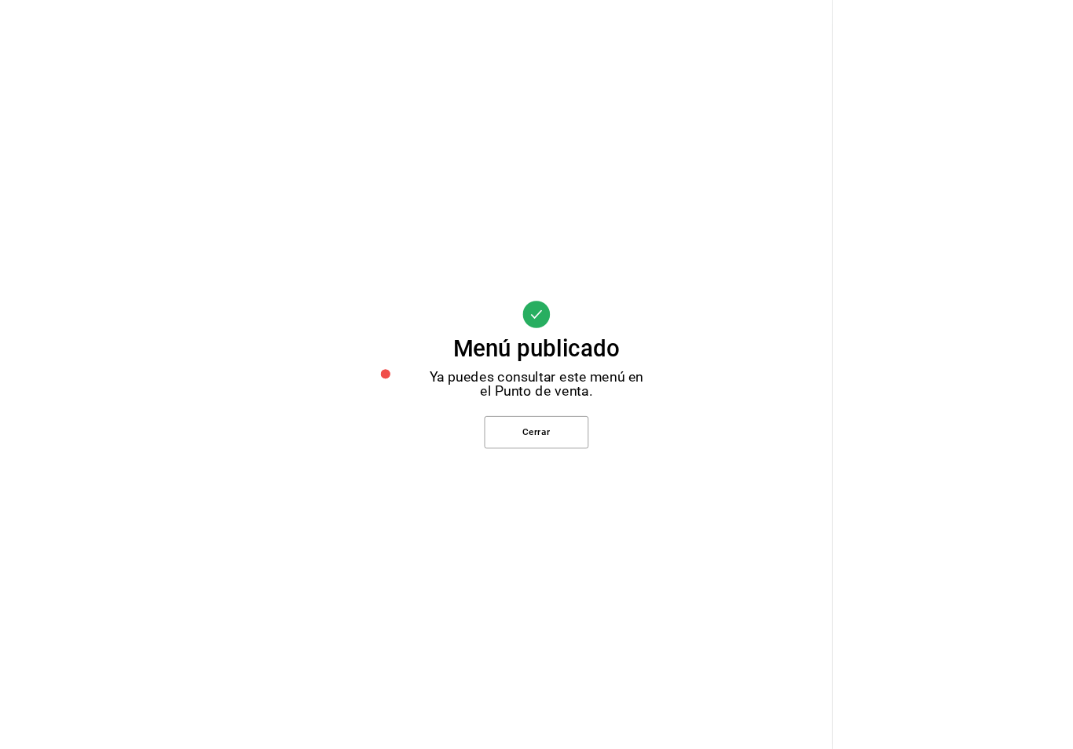
scroll to position [24, 0]
